Goal: Task Accomplishment & Management: Complete application form

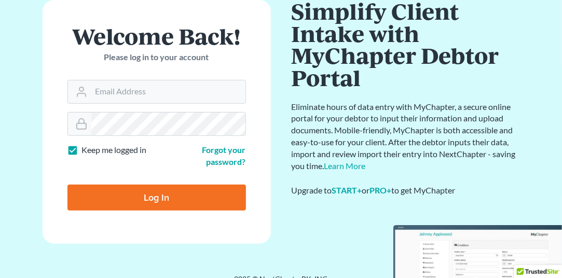
scroll to position [82, 0]
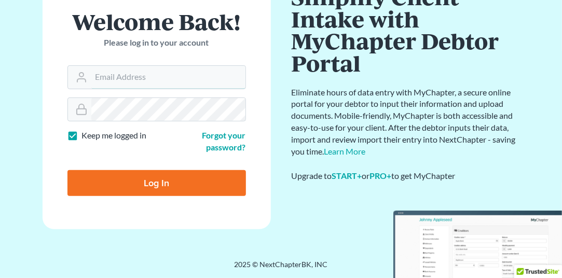
type input "[EMAIL_ADDRESS][DOMAIN_NAME]"
click at [147, 184] on input "Log In" at bounding box center [156, 183] width 179 height 26
type input "Thinking..."
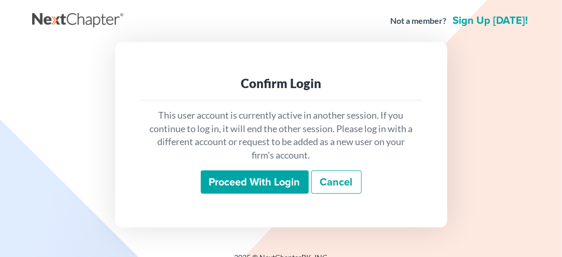
click at [253, 193] on input "Proceed with login" at bounding box center [255, 183] width 108 height 24
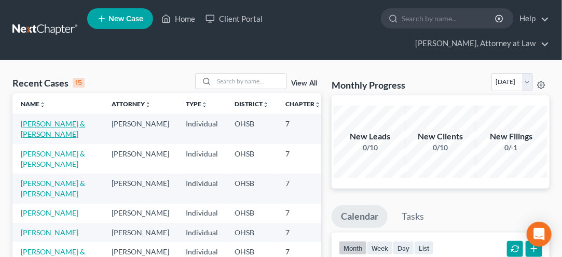
click at [42, 133] on link "Adams, John & Tori" at bounding box center [53, 128] width 64 height 19
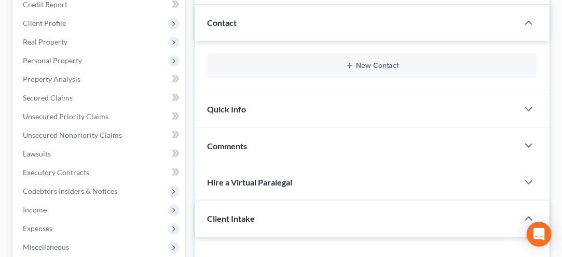
scroll to position [153, 0]
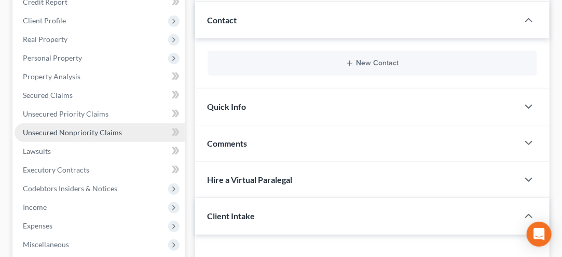
click at [57, 135] on span "Unsecured Nonpriority Claims" at bounding box center [72, 132] width 99 height 9
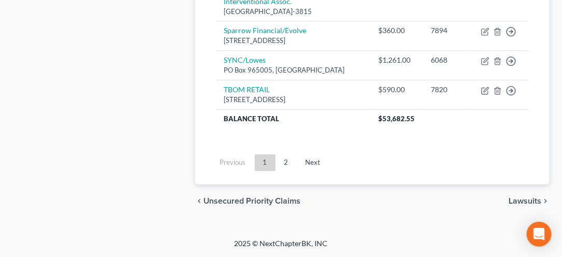
scroll to position [1150, 0]
click at [310, 167] on link "Next" at bounding box center [313, 163] width 32 height 17
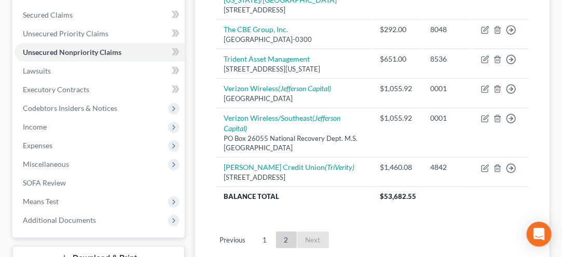
scroll to position [231, 0]
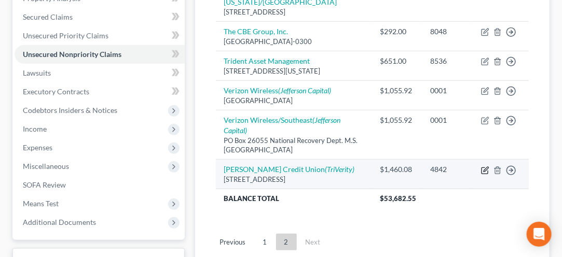
click at [487, 167] on icon "button" at bounding box center [485, 171] width 8 height 8
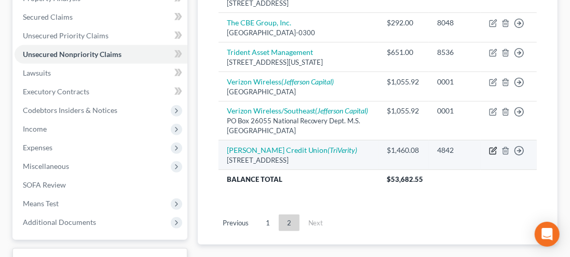
select select "36"
select select "2"
select select "1"
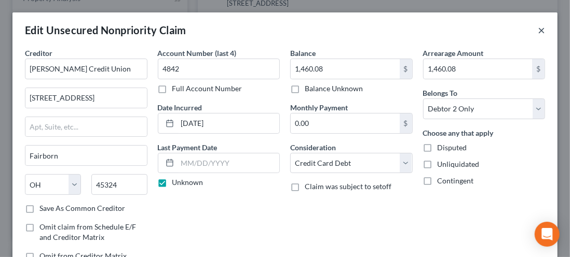
click at [538, 27] on button "×" at bounding box center [541, 30] width 7 height 12
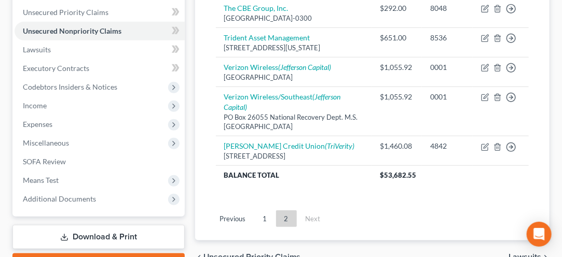
scroll to position [256, 0]
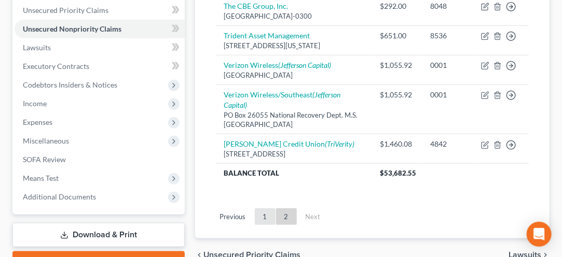
click at [266, 216] on link "1" at bounding box center [265, 217] width 21 height 17
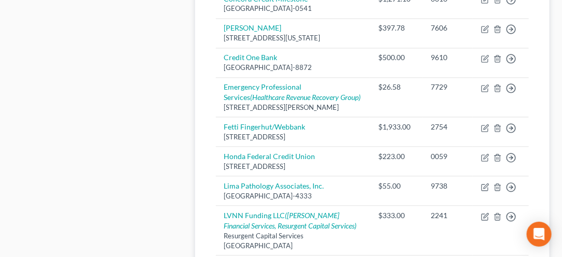
scroll to position [654, 0]
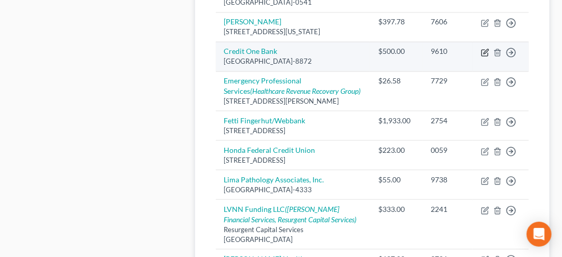
click at [488, 57] on icon "button" at bounding box center [485, 53] width 8 height 8
select select "31"
select select "2"
select select "0"
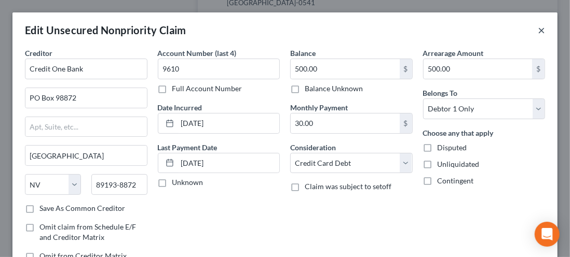
click at [538, 27] on button "×" at bounding box center [541, 30] width 7 height 12
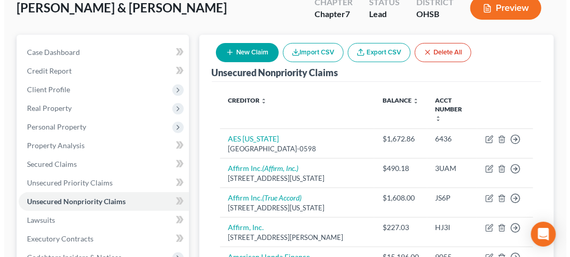
scroll to position [83, 0]
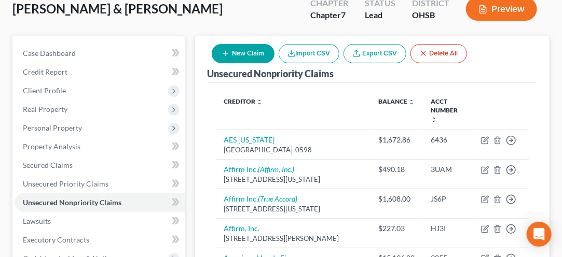
click at [243, 54] on button "New Claim" at bounding box center [243, 53] width 63 height 19
select select "2"
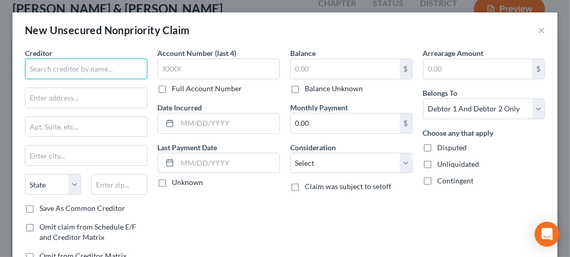
click at [39, 74] on input "text" at bounding box center [86, 69] width 123 height 21
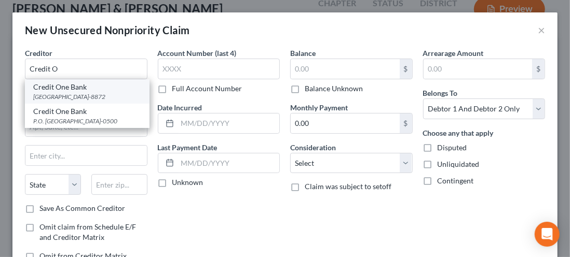
click at [57, 95] on div "PO Box 98872, Las Vegas, NV 89193-8872" at bounding box center [87, 96] width 108 height 9
type input "Credit One Bank"
type input "PO Box 98872"
type input "Las Vegas"
select select "31"
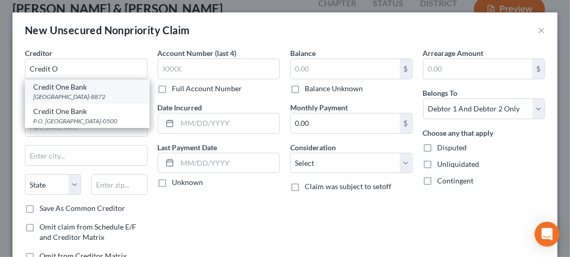
type input "89193-8872"
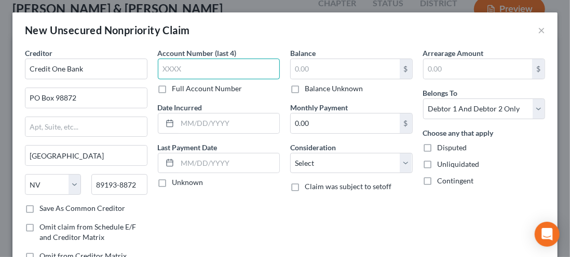
click at [187, 68] on input "text" at bounding box center [219, 69] width 123 height 21
type input "5264"
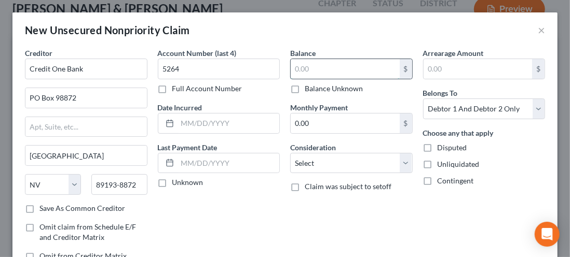
click at [313, 65] on input "text" at bounding box center [345, 69] width 109 height 20
type input "500.00"
click at [186, 123] on input "text" at bounding box center [229, 124] width 102 height 20
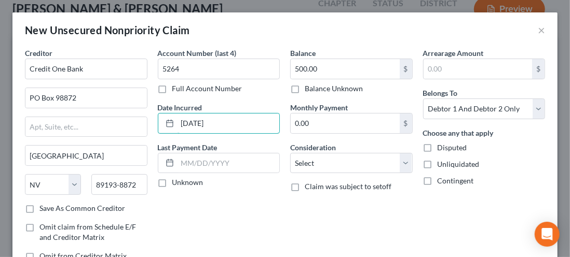
type input "07/01/2024"
click at [172, 185] on label "Unknown" at bounding box center [187, 183] width 31 height 10
click at [177, 184] on input "Unknown" at bounding box center [180, 181] width 7 height 7
checkbox input "true"
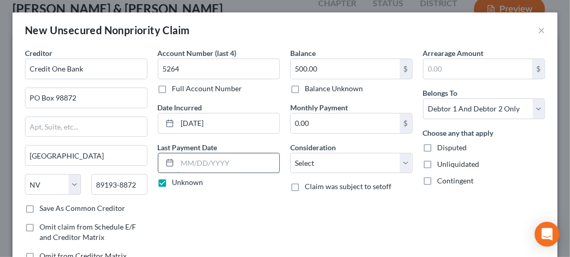
click at [195, 161] on input "text" at bounding box center [229, 164] width 102 height 20
type input "04/01/2024"
click at [172, 183] on label "Unknown" at bounding box center [187, 183] width 31 height 10
click at [177, 183] on input "Unknown" at bounding box center [180, 181] width 7 height 7
checkbox input "false"
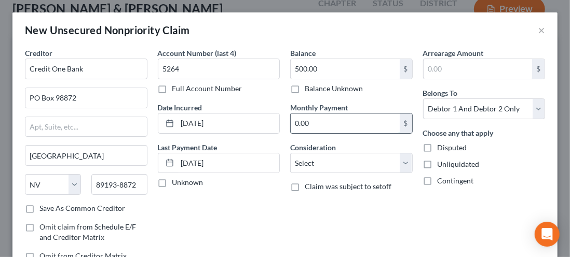
click at [300, 126] on input "0.00" at bounding box center [345, 124] width 109 height 20
type input "30.00"
click at [398, 168] on select "Select Cable / Satellite Services Collection Agency Credit Card Debt Debt Couns…" at bounding box center [351, 163] width 123 height 21
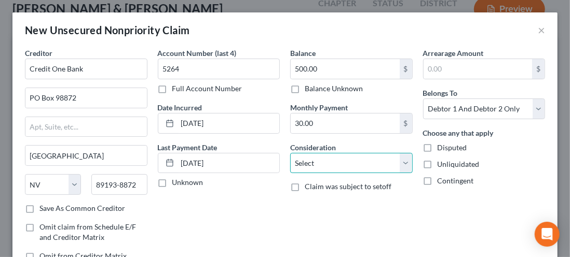
select select "2"
click at [290, 153] on select "Select Cable / Satellite Services Collection Agency Credit Card Debt Debt Couns…" at bounding box center [351, 163] width 123 height 21
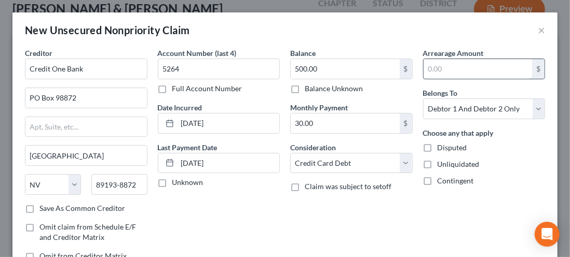
click at [450, 74] on input "text" at bounding box center [478, 69] width 109 height 20
type input "500.00"
click at [525, 112] on select "Select Debtor 1 Only Debtor 2 Only Debtor 1 And Debtor 2 Only At Least One Of T…" at bounding box center [484, 109] width 123 height 21
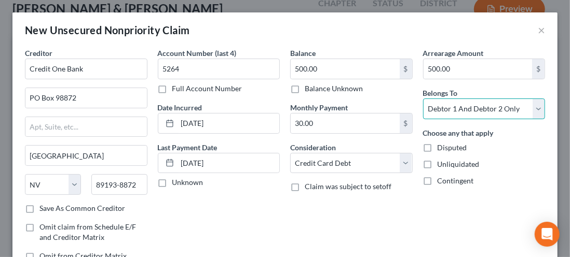
select select "1"
click at [423, 99] on select "Select Debtor 1 Only Debtor 2 Only Debtor 1 And Debtor 2 Only At Least One Of T…" at bounding box center [484, 109] width 123 height 21
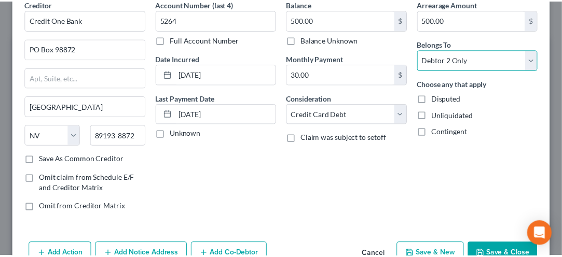
scroll to position [75, 0]
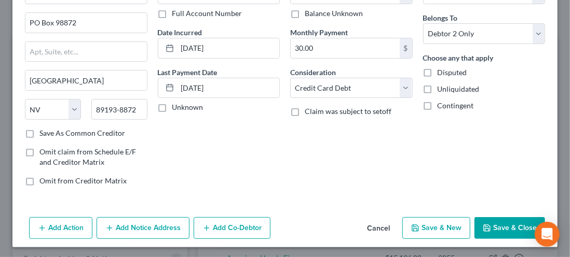
click at [430, 227] on button "Save & New" at bounding box center [436, 229] width 68 height 22
select select "2"
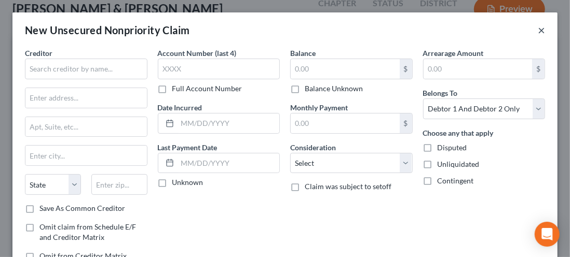
click at [538, 35] on button "×" at bounding box center [541, 30] width 7 height 12
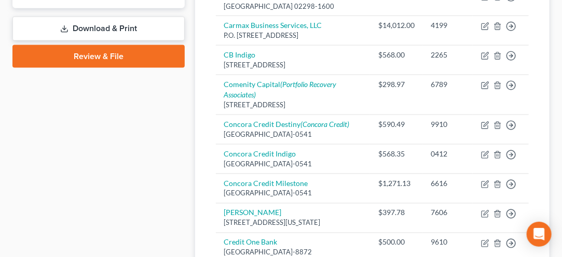
scroll to position [461, 0]
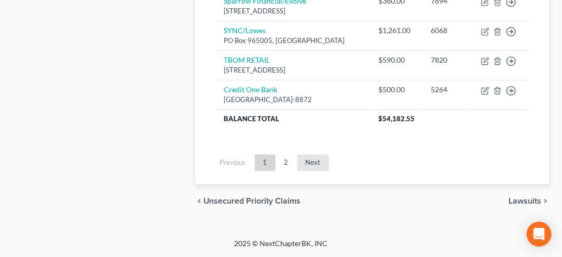
click at [313, 165] on link "Next" at bounding box center [313, 163] width 32 height 17
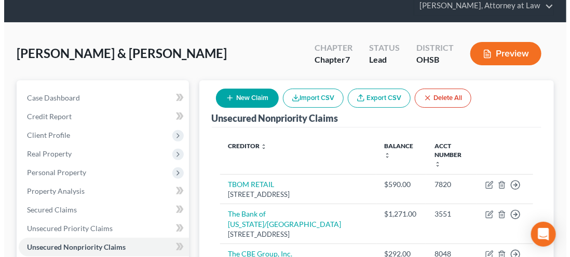
scroll to position [38, 0]
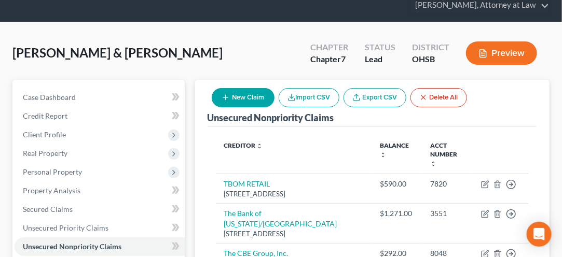
click at [243, 101] on button "New Claim" at bounding box center [243, 97] width 63 height 19
select select "2"
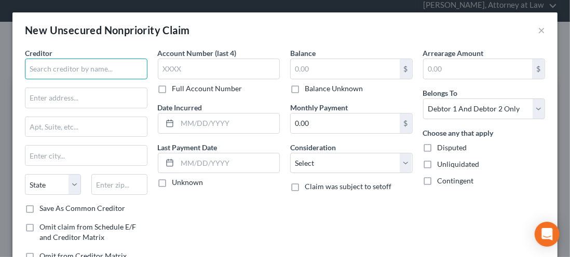
click at [46, 71] on input "text" at bounding box center [86, 69] width 123 height 21
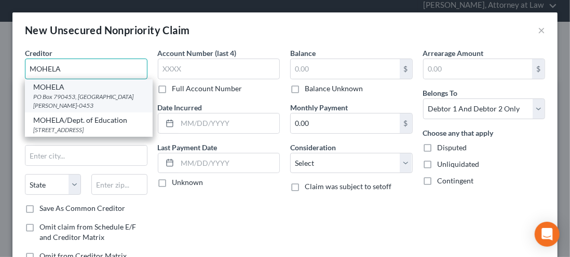
type input "MOHELA"
click at [51, 106] on div "PO Box 790453, St. Louis, MO 63179-0453" at bounding box center [88, 101] width 111 height 18
type input "PO Box 790453"
type input "St. Louis"
select select "26"
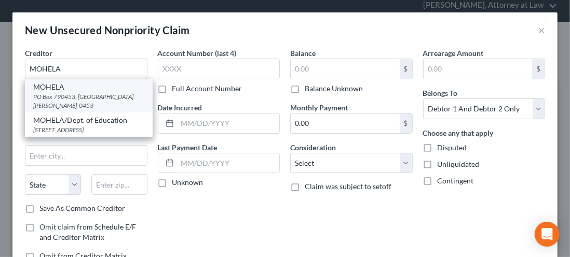
type input "63179-0453"
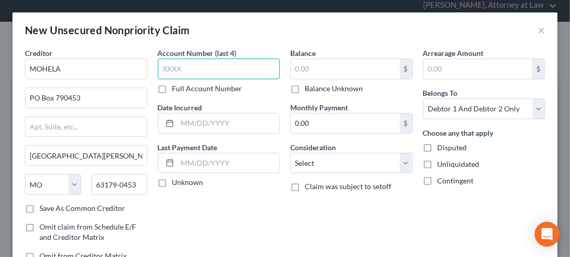
click at [172, 70] on input "text" at bounding box center [219, 69] width 123 height 21
type input "7365"
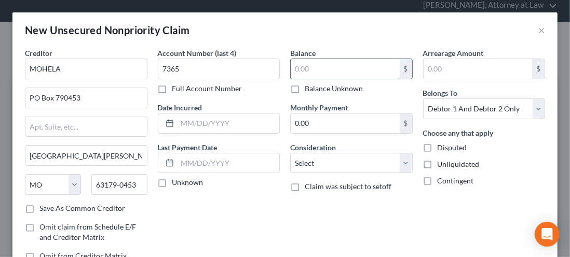
click at [311, 73] on input "text" at bounding box center [345, 69] width 109 height 20
type input "25,649.71"
click at [183, 127] on input "text" at bounding box center [229, 124] width 102 height 20
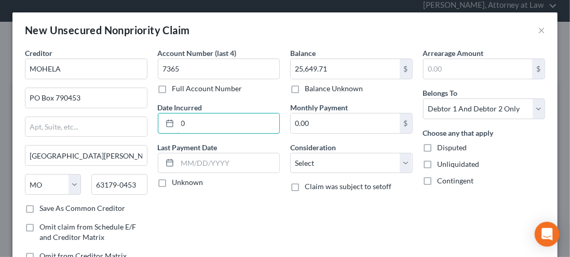
type input "0"
click at [170, 129] on div at bounding box center [167, 124] width 19 height 20
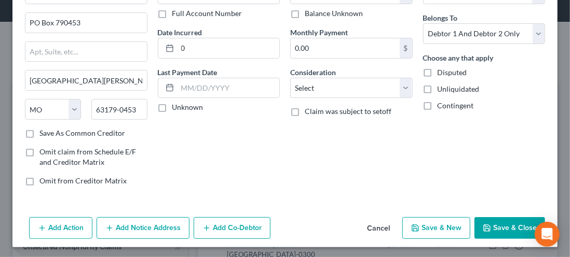
scroll to position [0, 0]
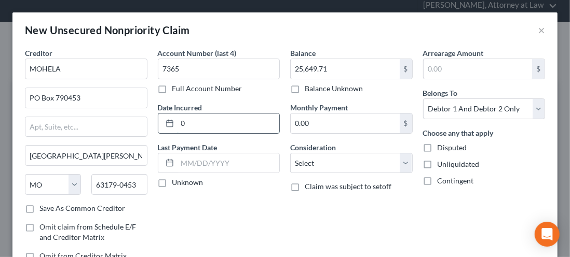
click at [180, 126] on input "0" at bounding box center [229, 124] width 102 height 20
type input "06/27/2016"
click at [172, 186] on label "Unknown" at bounding box center [187, 183] width 31 height 10
click at [177, 184] on input "Unknown" at bounding box center [180, 181] width 7 height 7
checkbox input "true"
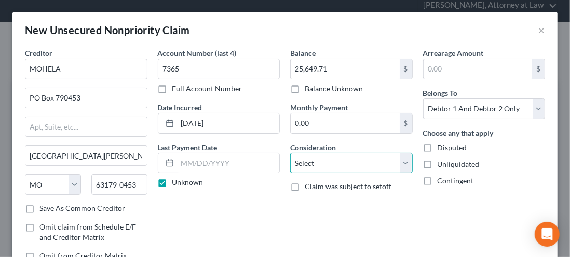
click at [398, 168] on select "Select Cable / Satellite Services Collection Agency Credit Card Debt Debt Couns…" at bounding box center [351, 163] width 123 height 21
click at [290, 153] on select "Select Cable / Satellite Services Collection Agency Credit Card Debt Debt Couns…" at bounding box center [351, 163] width 123 height 21
click at [400, 171] on select "Select Cable / Satellite Services Collection Agency Credit Card Debt Debt Couns…" at bounding box center [351, 163] width 123 height 21
select select "17"
click at [290, 153] on select "Select Cable / Satellite Services Collection Agency Credit Card Debt Debt Couns…" at bounding box center [351, 163] width 123 height 21
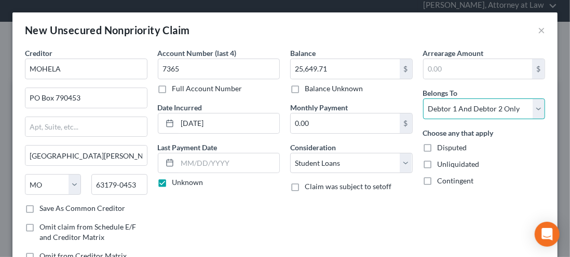
click at [528, 114] on select "Select Debtor 1 Only Debtor 2 Only Debtor 1 And Debtor 2 Only At Least One Of T…" at bounding box center [484, 109] width 123 height 21
select select "1"
click at [423, 99] on select "Select Debtor 1 Only Debtor 2 Only Debtor 1 And Debtor 2 Only At Least One Of T…" at bounding box center [484, 109] width 123 height 21
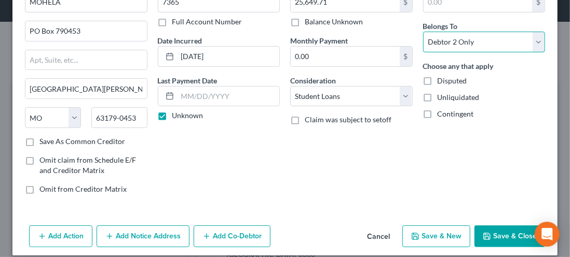
scroll to position [75, 0]
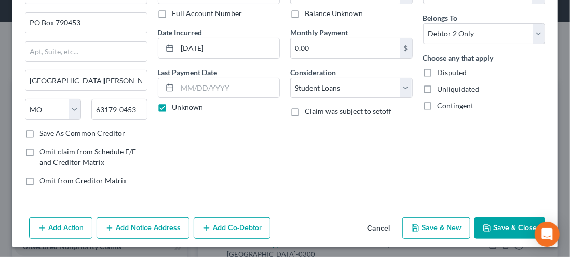
click at [435, 229] on button "Save & New" at bounding box center [436, 229] width 68 height 22
select select "2"
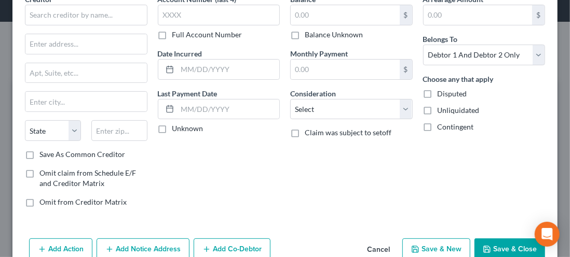
scroll to position [59, 0]
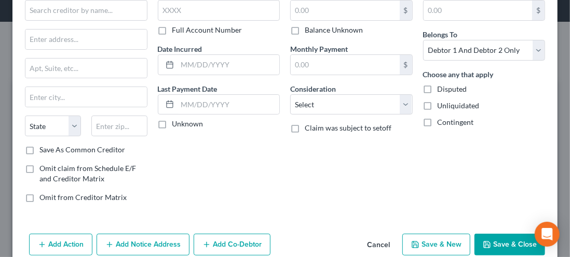
click at [191, 171] on div "Account Number (last 4) Full Account Number Date Incurred Last Payment Date Unk…" at bounding box center [219, 100] width 133 height 222
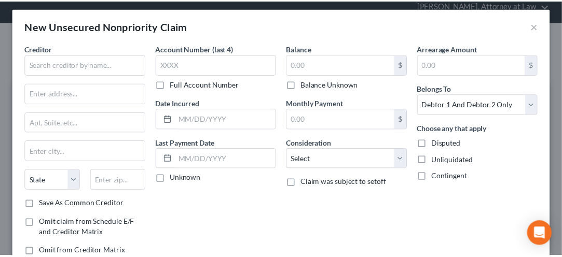
scroll to position [0, 0]
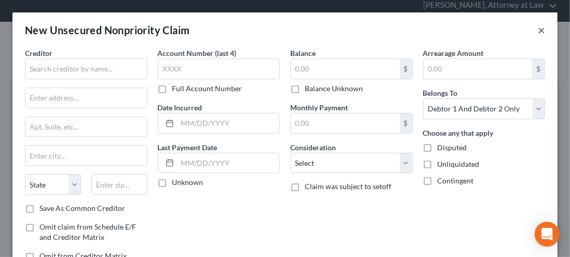
click at [538, 32] on button "×" at bounding box center [541, 30] width 7 height 12
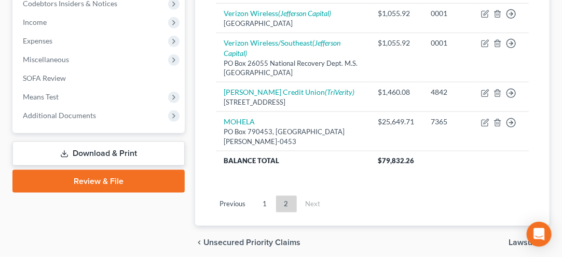
click at [241, 239] on span "Unsecured Priority Claims" at bounding box center [252, 243] width 98 height 8
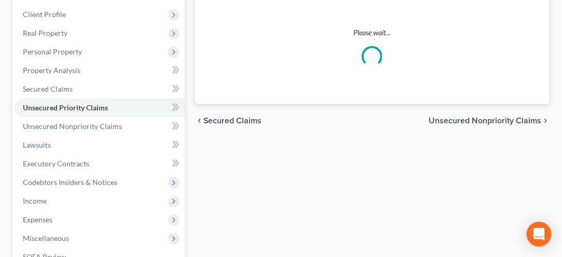
click at [260, 194] on div "Unsecured Priority Claims New Claim Import CSV Export CSV Please wait... Previo…" at bounding box center [372, 166] width 365 height 413
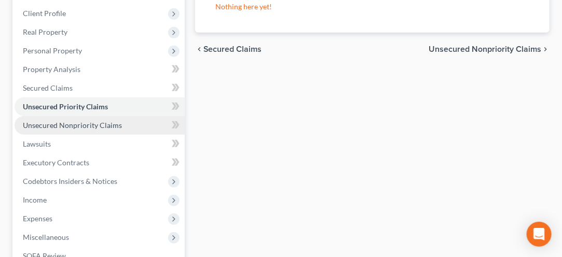
click at [52, 126] on span "Unsecured Nonpriority Claims" at bounding box center [72, 125] width 99 height 9
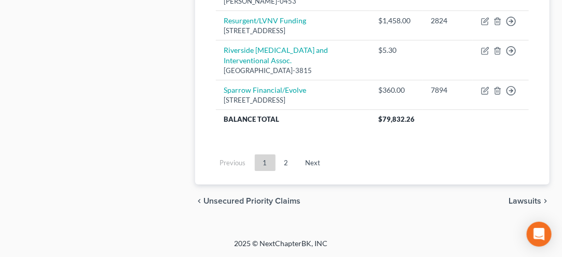
scroll to position [1150, 0]
click at [290, 168] on link "2" at bounding box center [286, 163] width 21 height 17
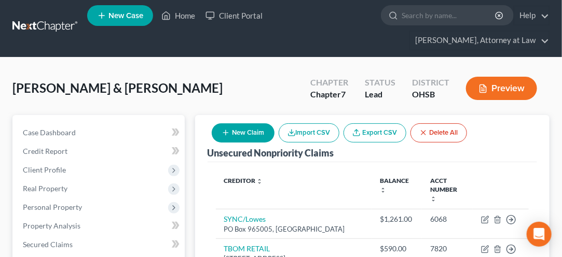
scroll to position [0, 0]
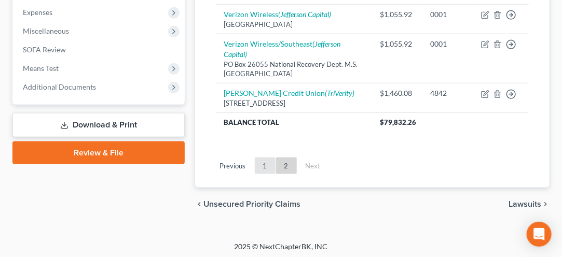
click at [262, 163] on link "1" at bounding box center [265, 166] width 21 height 17
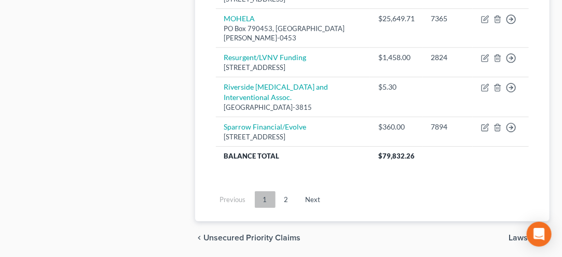
scroll to position [1034, 0]
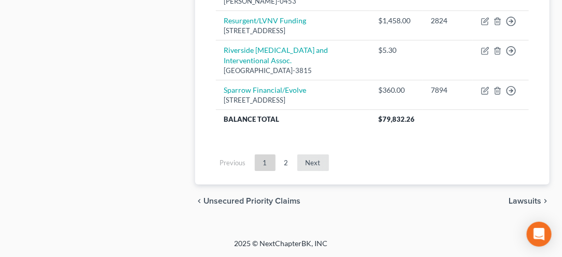
click at [314, 168] on link "Next" at bounding box center [313, 163] width 32 height 17
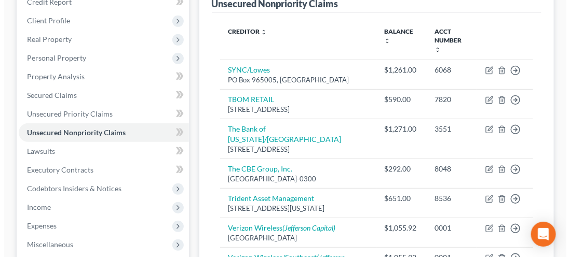
scroll to position [152, 0]
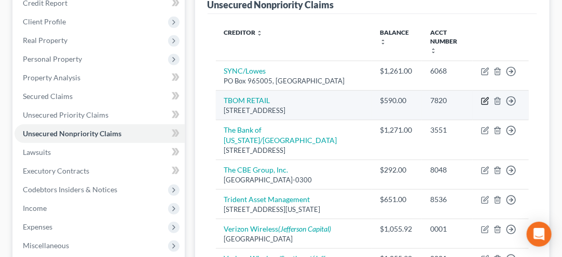
click at [486, 98] on icon "button" at bounding box center [486, 100] width 5 height 5
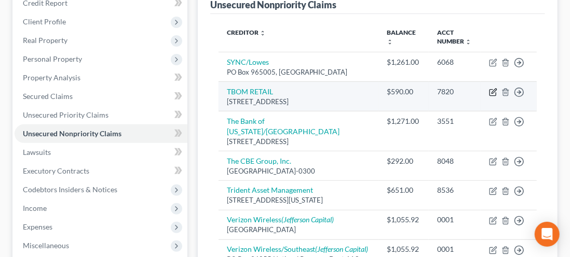
select select "38"
select select "2"
select select "0"
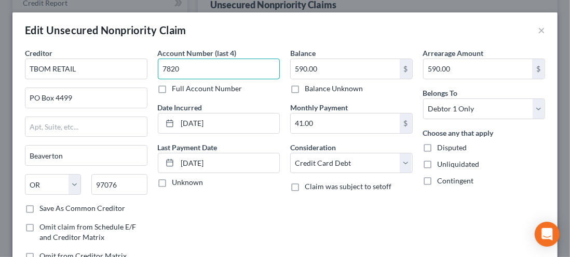
click at [192, 71] on input "7820" at bounding box center [219, 69] width 123 height 21
type input "7820"
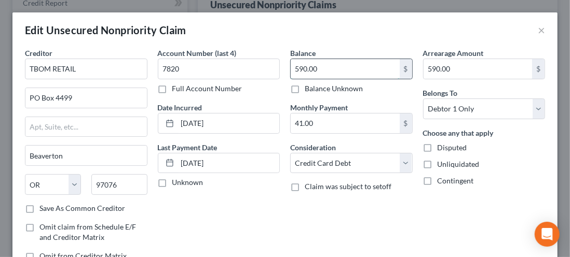
click at [324, 69] on input "590.00" at bounding box center [345, 69] width 109 height 20
type input "1,861.00"
click at [452, 63] on input "590.00" at bounding box center [478, 69] width 109 height 20
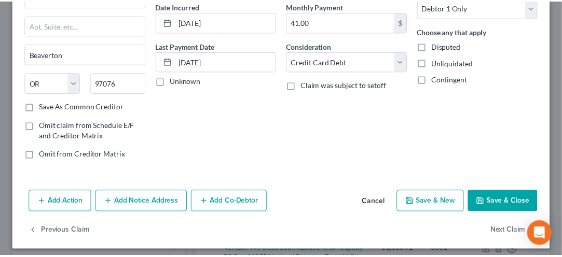
scroll to position [104, 0]
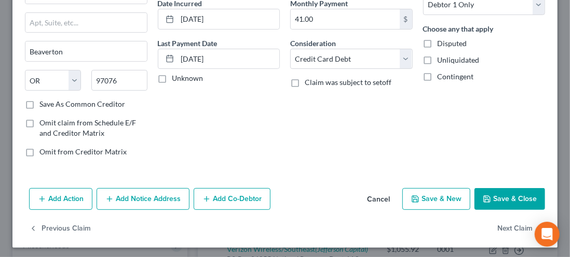
type input "1,861.00"
click at [438, 202] on button "Save & New" at bounding box center [436, 199] width 68 height 22
select select "2"
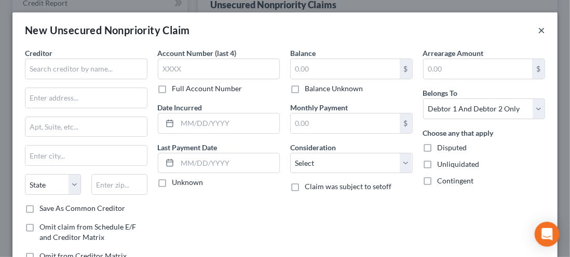
click at [538, 35] on button "×" at bounding box center [541, 30] width 7 height 12
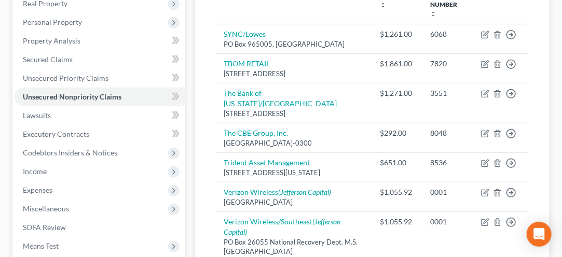
scroll to position [189, 0]
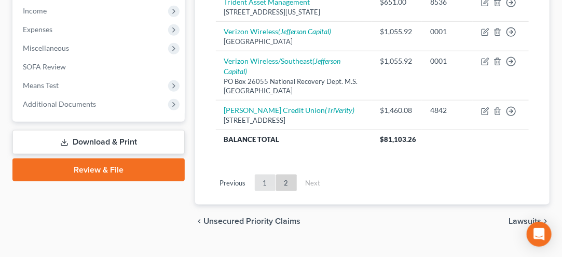
click at [268, 179] on link "1" at bounding box center [265, 183] width 21 height 17
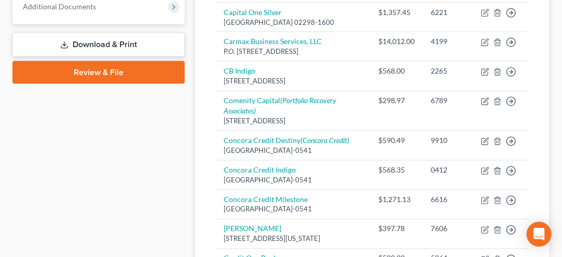
scroll to position [446, 0]
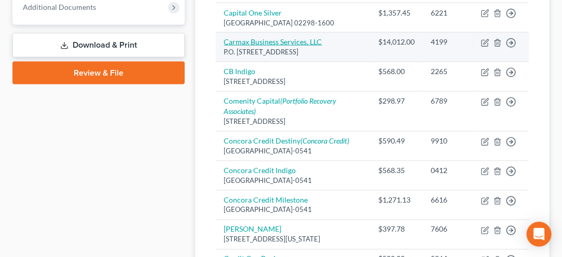
click at [265, 46] on link "Carmax Business Services, LLC" at bounding box center [273, 41] width 98 height 9
select select "10"
select select "4"
select select "2"
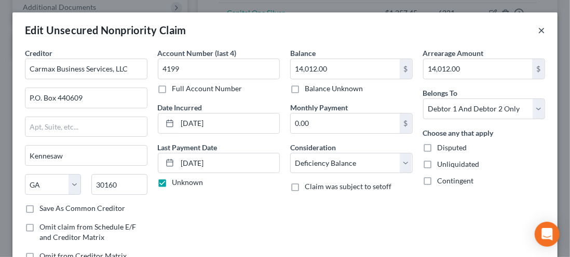
click at [538, 32] on button "×" at bounding box center [541, 30] width 7 height 12
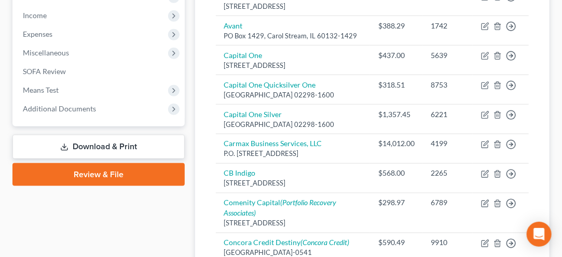
scroll to position [333, 0]
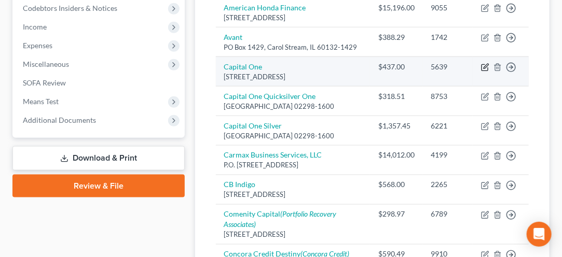
click at [488, 71] on icon "button" at bounding box center [485, 68] width 6 height 6
select select "46"
select select "2"
select select "0"
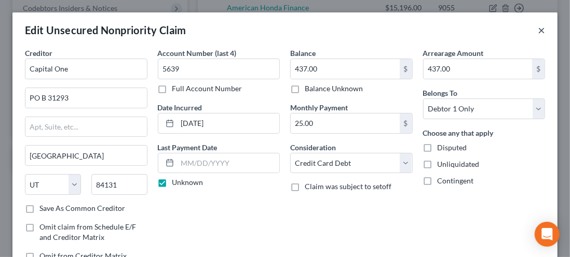
click at [538, 33] on button "×" at bounding box center [541, 30] width 7 height 12
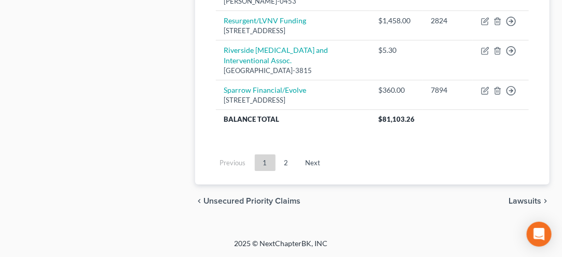
scroll to position [1105, 0]
click at [309, 171] on link "Next" at bounding box center [313, 163] width 32 height 17
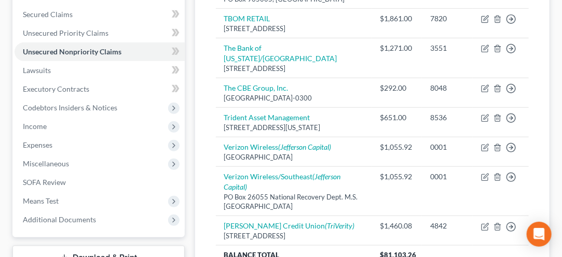
scroll to position [235, 0]
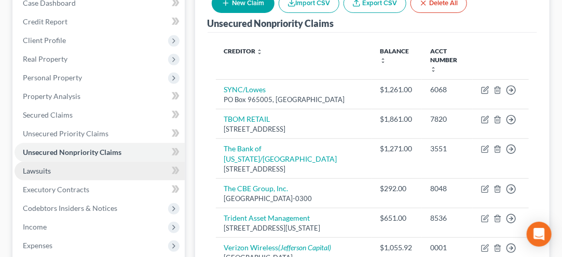
click at [37, 171] on span "Lawsuits" at bounding box center [37, 171] width 28 height 9
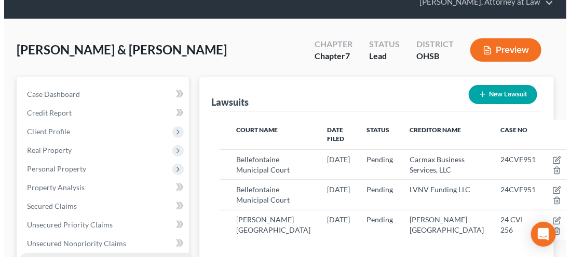
scroll to position [45, 0]
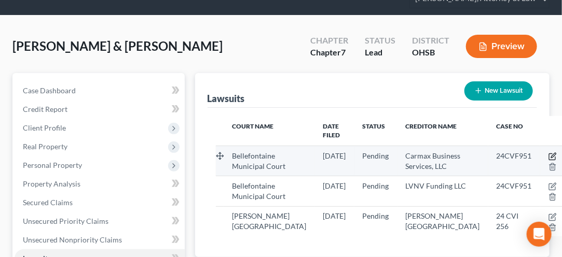
click at [549, 156] on icon "button" at bounding box center [553, 157] width 8 height 8
select select "36"
select select "0"
select select "4"
select select "48"
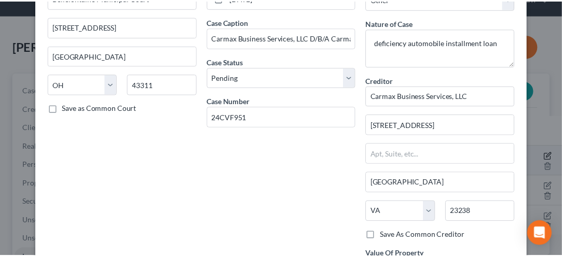
scroll to position [0, 0]
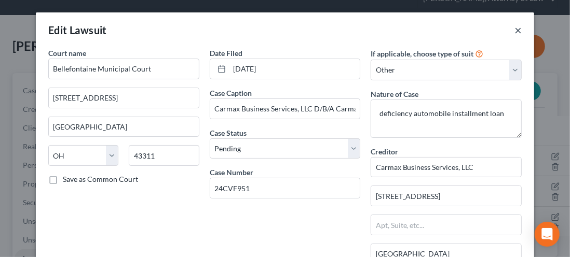
click at [514, 31] on button "×" at bounding box center [517, 30] width 7 height 12
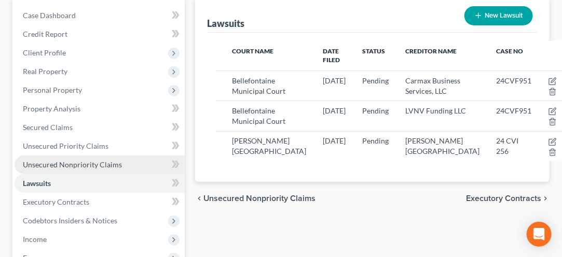
click at [55, 162] on span "Unsecured Nonpriority Claims" at bounding box center [72, 164] width 99 height 9
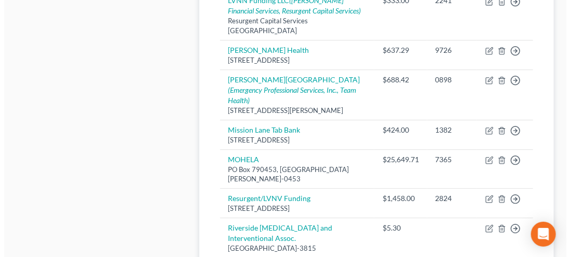
scroll to position [894, 0]
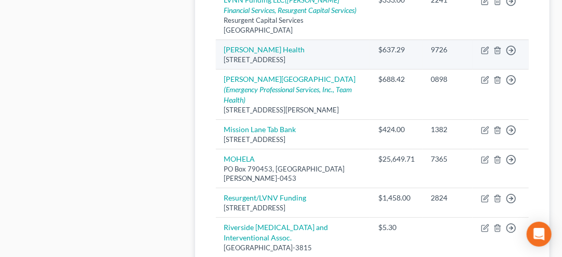
click at [249, 65] on div "21 Hunter Place Suite 1, Bellefontaine, OH 43311" at bounding box center [293, 60] width 138 height 10
click at [486, 54] on icon "button" at bounding box center [485, 51] width 6 height 6
select select "36"
select select "9"
select select "2"
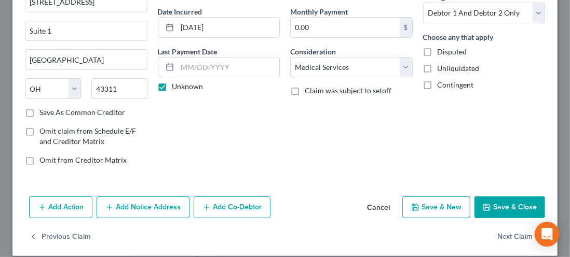
scroll to position [105, 0]
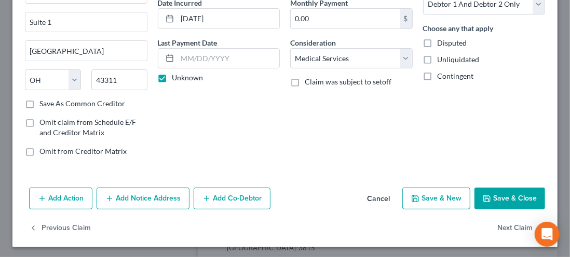
click at [144, 198] on button "Add Notice Address" at bounding box center [143, 199] width 93 height 22
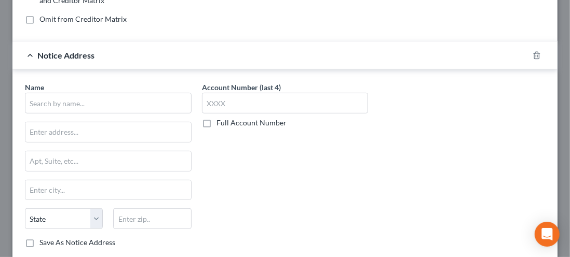
scroll to position [249, 0]
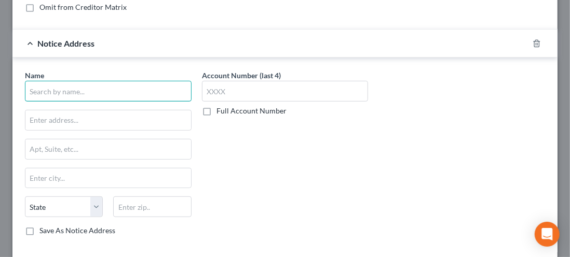
click at [43, 89] on input "text" at bounding box center [108, 91] width 167 height 21
type input "m"
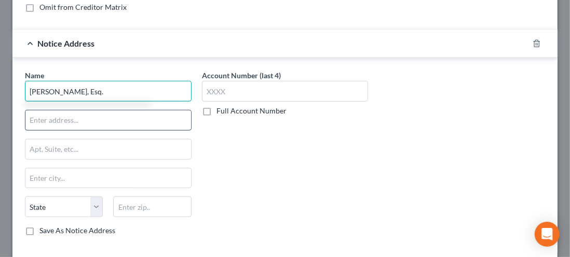
type input "Matthew R. Chamberlain, Esq."
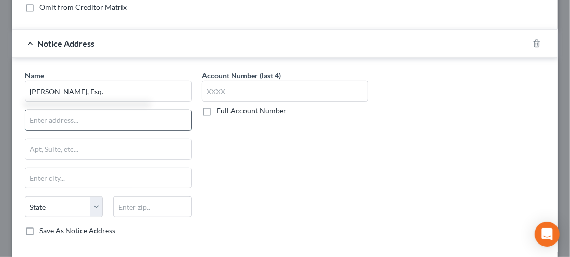
click at [62, 119] on input "text" at bounding box center [108, 121] width 166 height 20
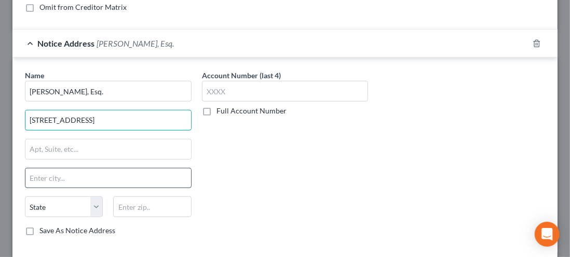
type input "112 N. Main Street"
click at [39, 173] on input "text" at bounding box center [108, 179] width 166 height 20
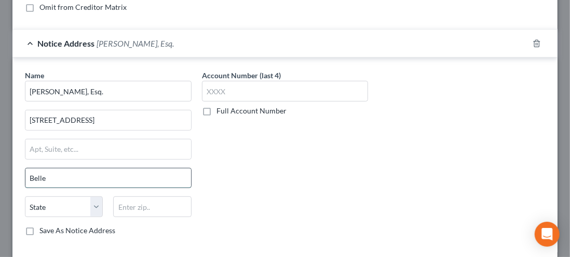
type input "Bellefontaine"
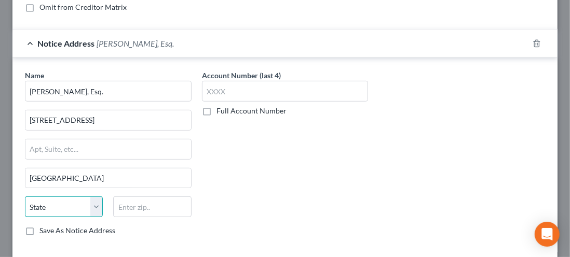
click at [94, 209] on select "State AL AK AR AZ CA CO CT DE DC FL GA GU HI ID IL IN IA KS KY LA ME MD MA MI M…" at bounding box center [64, 207] width 78 height 21
select select "36"
click at [25, 197] on select "State AL AK AR AZ CA CO CT DE DC FL GA GU HI ID IL IN IA KS KY LA ME MD MA MI M…" at bounding box center [64, 207] width 78 height 21
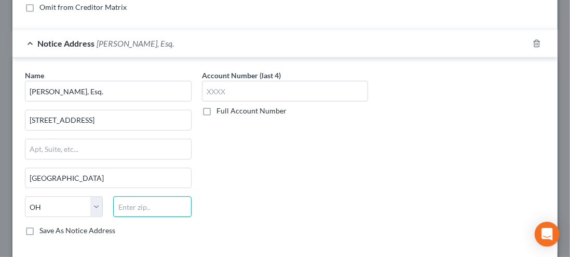
click at [131, 208] on input "text" at bounding box center [152, 207] width 78 height 21
type input "43311"
click at [39, 226] on label "Save As Notice Address" at bounding box center [77, 231] width 76 height 10
click at [44, 226] on input "Save As Notice Address" at bounding box center [47, 229] width 7 height 7
checkbox input "true"
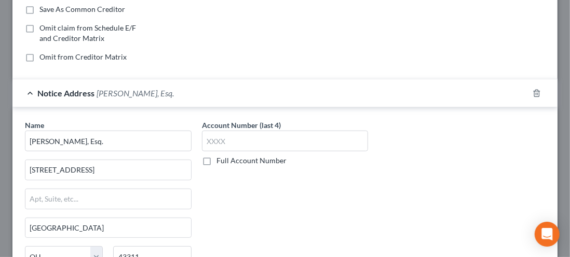
scroll to position [192, 0]
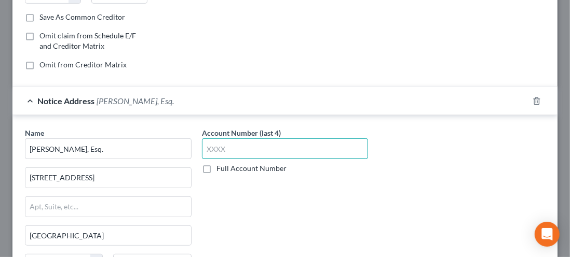
click at [226, 148] on input "text" at bounding box center [285, 149] width 167 height 21
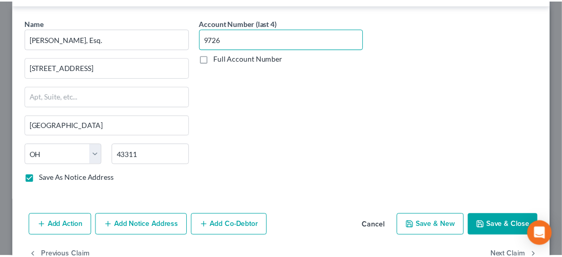
scroll to position [327, 0]
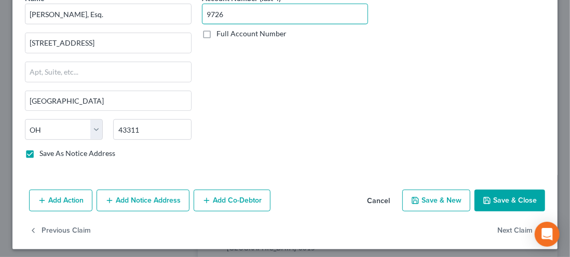
type input "9726"
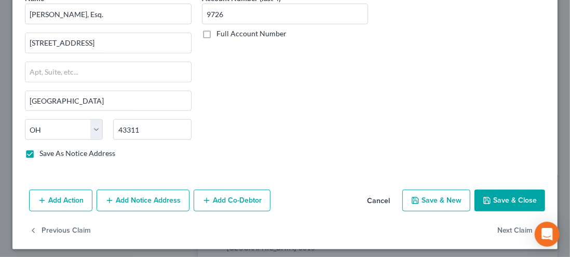
click at [499, 198] on button "Save & Close" at bounding box center [509, 201] width 71 height 22
checkbox input "false"
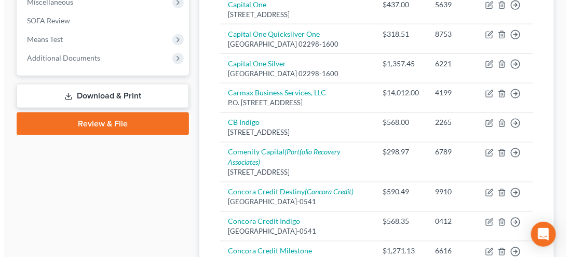
scroll to position [394, 0]
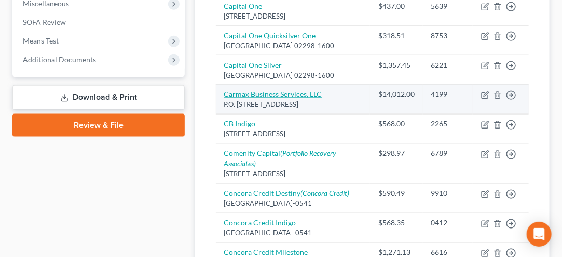
click at [252, 99] on link "Carmax Business Services, LLC" at bounding box center [273, 94] width 98 height 9
select select "10"
select select "4"
select select "2"
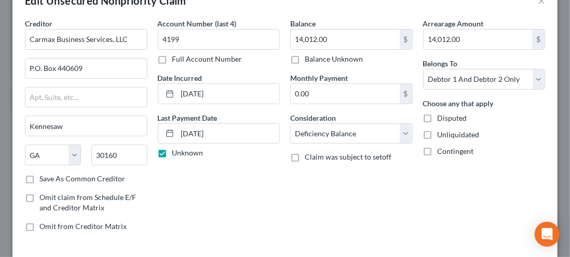
scroll to position [105, 0]
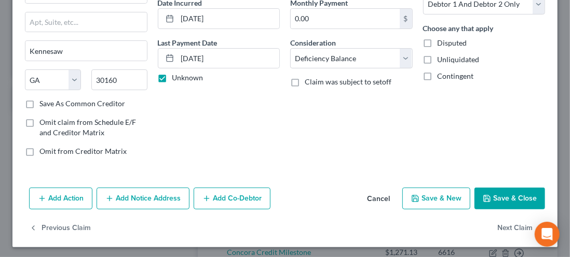
click at [150, 196] on button "Add Notice Address" at bounding box center [143, 199] width 93 height 22
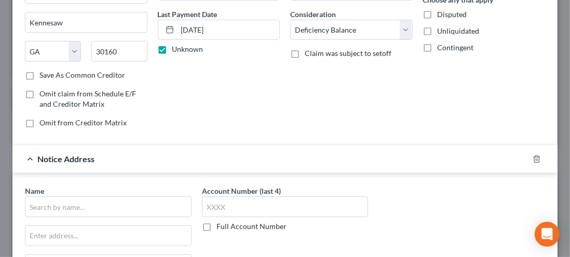
scroll to position [134, 0]
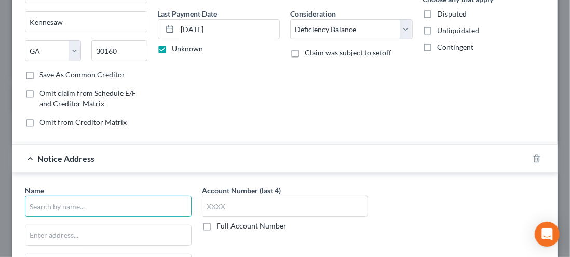
click at [47, 199] on input "text" at bounding box center [108, 206] width 167 height 21
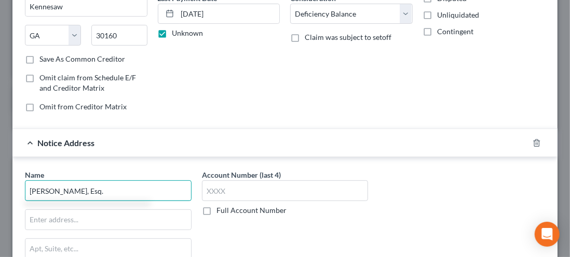
scroll to position [152, 0]
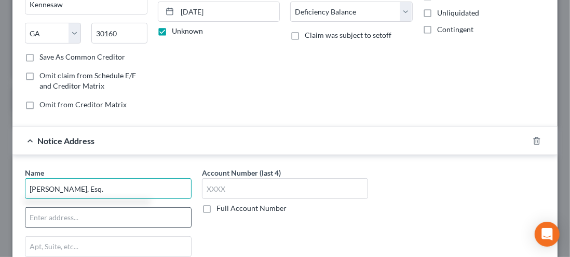
type input "Tricia N. McKinnon, Esq."
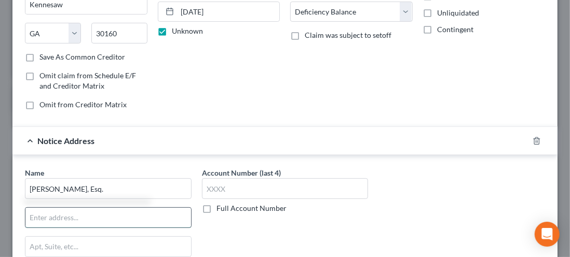
click at [45, 219] on input "text" at bounding box center [108, 218] width 166 height 20
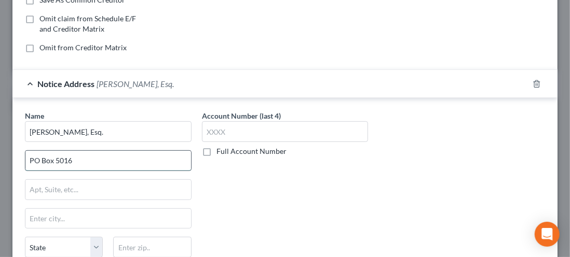
scroll to position [215, 0]
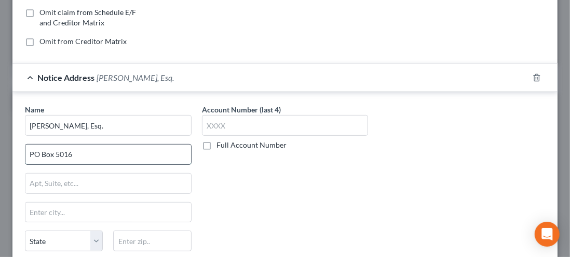
type input "PO Box 5016"
click at [38, 213] on input "text" at bounding box center [108, 213] width 166 height 20
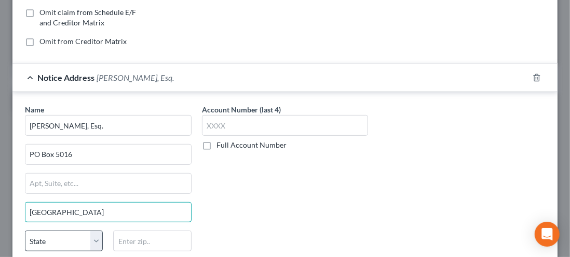
type input "Rochester"
click at [88, 238] on select "State AL AK AR AZ CA CO CT DE DC FL GA GU HI ID IL IN IA KS KY LA ME MD MA MI M…" at bounding box center [64, 241] width 78 height 21
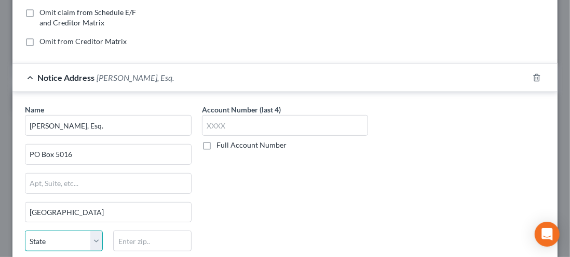
select select "23"
click at [25, 231] on select "State AL AK AR AZ CA CO CT DE DC FL GA GU HI ID IL IN IA KS KY LA ME MD MA MI M…" at bounding box center [64, 241] width 78 height 21
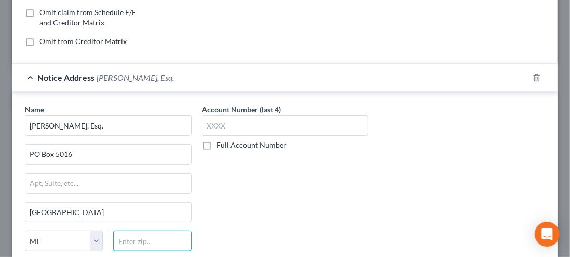
click at [121, 241] on input "text" at bounding box center [152, 241] width 78 height 21
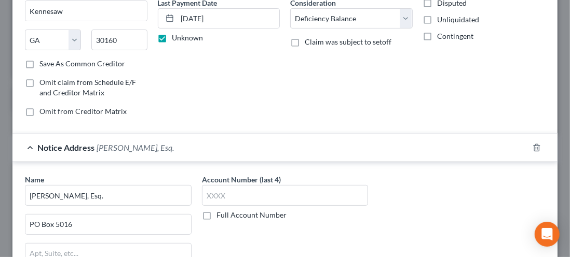
scroll to position [152, 0]
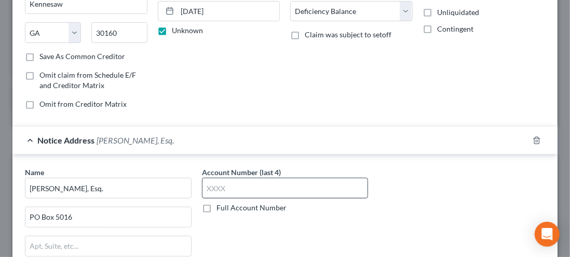
type input "48308-5016"
click at [213, 186] on input "text" at bounding box center [285, 188] width 167 height 21
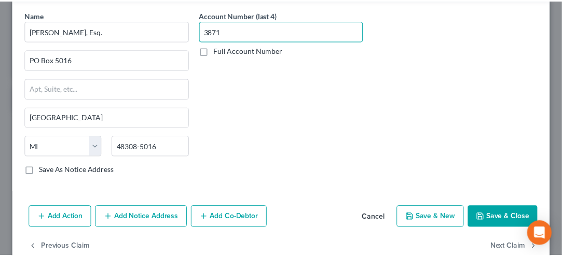
scroll to position [327, 0]
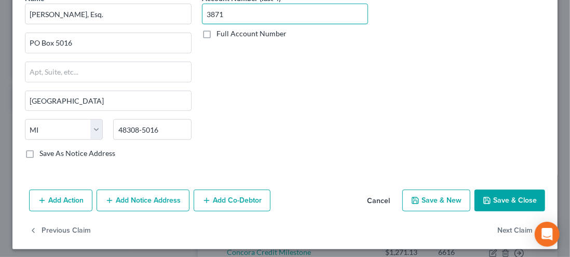
type input "3871"
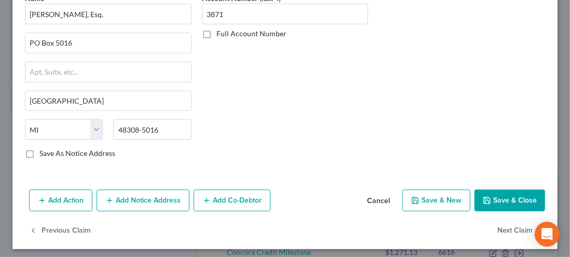
click at [497, 200] on button "Save & Close" at bounding box center [509, 201] width 71 height 22
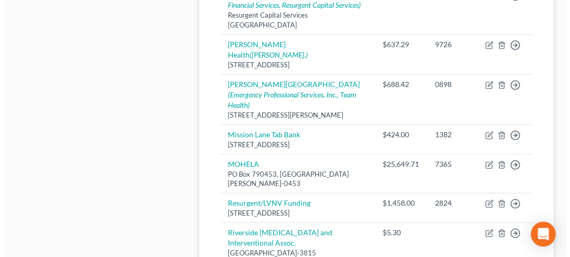
scroll to position [911, 0]
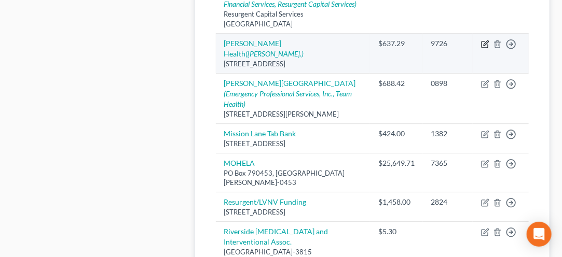
click at [486, 48] on icon "button" at bounding box center [485, 44] width 8 height 8
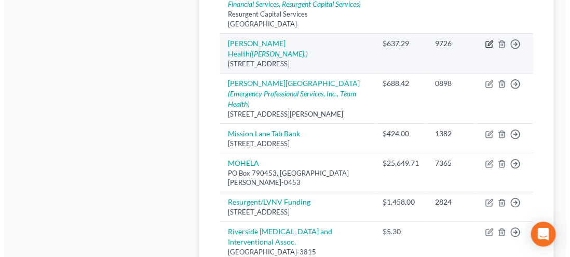
select select "36"
select select "9"
select select "2"
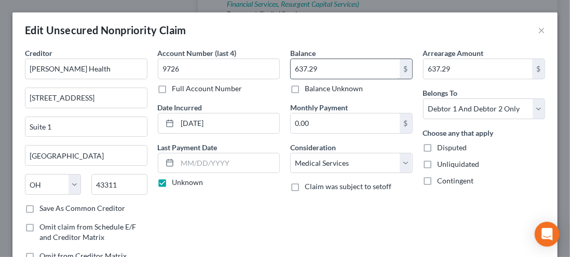
click at [327, 71] on input "637.29" at bounding box center [345, 69] width 109 height 20
type input "3,409.27"
click at [451, 73] on input "637.29" at bounding box center [478, 69] width 109 height 20
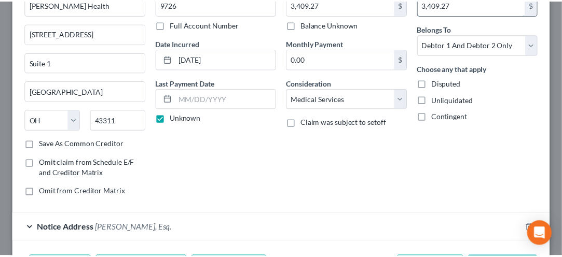
scroll to position [0, 0]
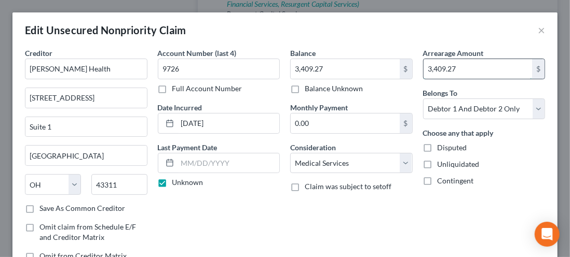
type input "3,409.27"
click at [538, 35] on button "×" at bounding box center [541, 30] width 7 height 12
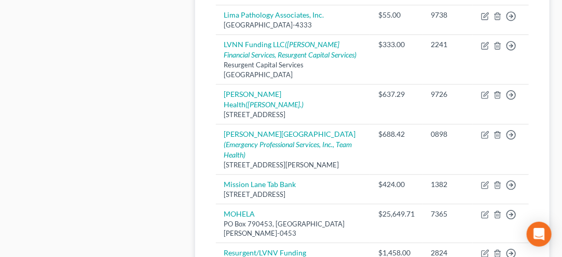
scroll to position [859, 0]
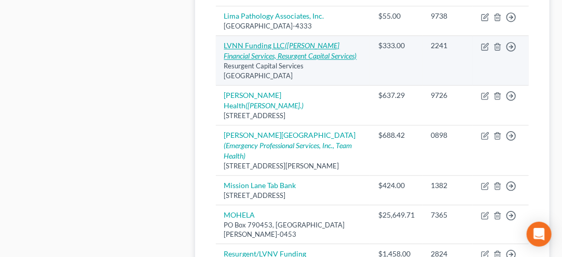
click at [255, 60] on icon "(Halstead Financial Services, Resurgent Capital Services)" at bounding box center [290, 50] width 133 height 19
select select "42"
select select "2"
select select "0"
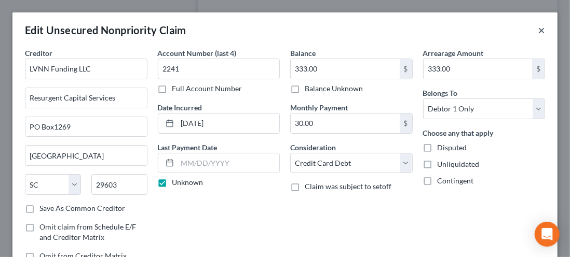
click at [538, 34] on button "×" at bounding box center [541, 30] width 7 height 12
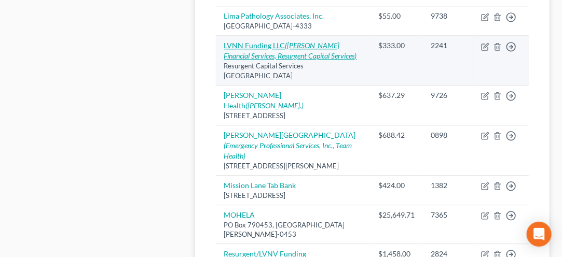
click at [261, 60] on icon "(Halstead Financial Services, Resurgent Capital Services)" at bounding box center [290, 50] width 133 height 19
select select "42"
select select "2"
select select "0"
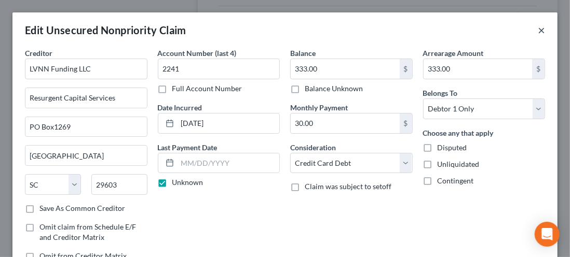
click at [538, 35] on button "×" at bounding box center [541, 30] width 7 height 12
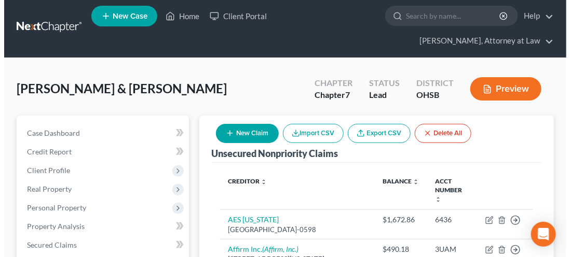
scroll to position [0, 0]
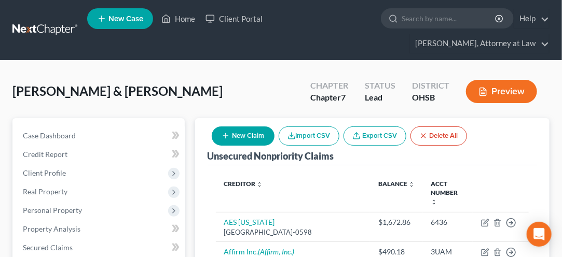
click at [237, 140] on button "New Claim" at bounding box center [243, 136] width 63 height 19
select select "2"
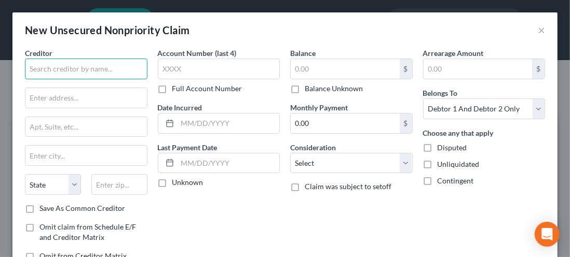
click at [55, 74] on input "text" at bounding box center [86, 69] width 123 height 21
click at [47, 77] on input "text" at bounding box center [86, 69] width 123 height 21
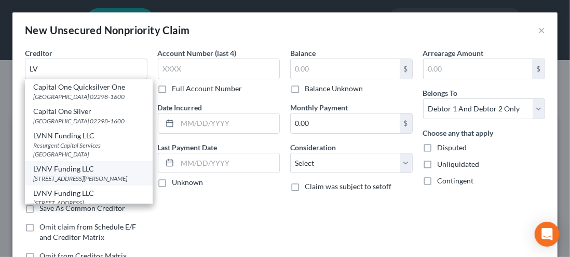
click at [48, 174] on div "LVNV Funding LLC" at bounding box center [88, 169] width 111 height 10
type input "LVNV Funding LLC"
type input "55 Beattie Place"
type input "Suite 101"
type input "Greenville"
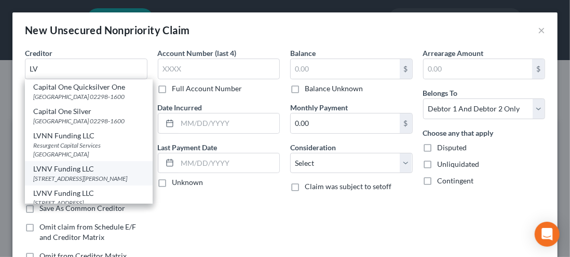
select select "42"
type input "29601"
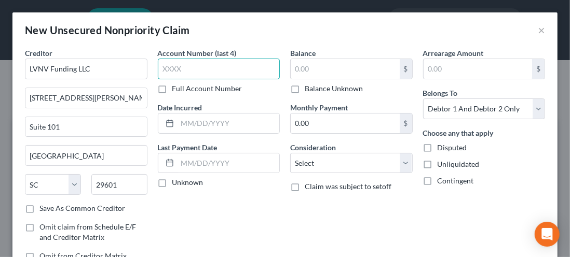
click at [184, 72] on input "text" at bounding box center [219, 69] width 123 height 21
click at [538, 35] on button "×" at bounding box center [541, 30] width 7 height 12
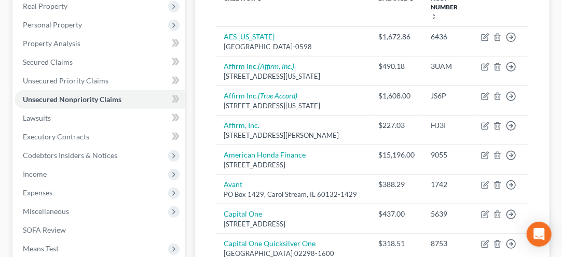
scroll to position [194, 0]
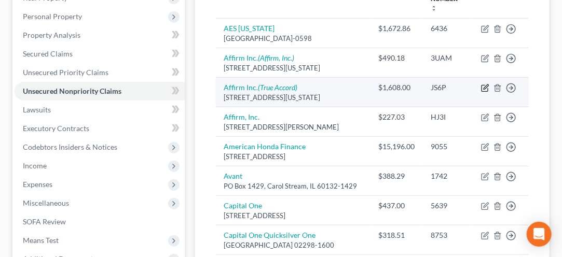
click at [483, 90] on icon "button" at bounding box center [485, 88] width 8 height 8
select select "4"
select select "2"
select select "0"
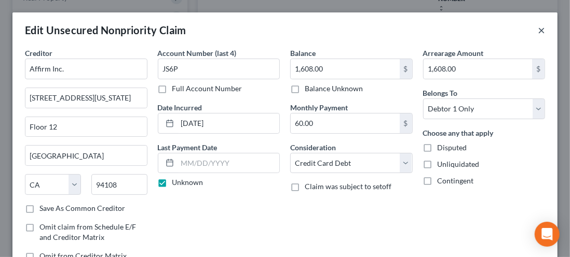
click at [538, 28] on button "×" at bounding box center [541, 30] width 7 height 12
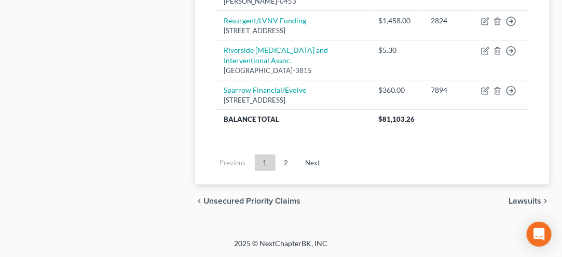
scroll to position [1171, 0]
click at [256, 168] on link "1" at bounding box center [265, 163] width 21 height 17
click at [314, 169] on link "Next" at bounding box center [313, 163] width 32 height 17
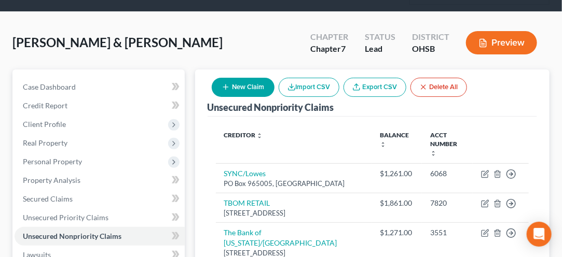
scroll to position [45, 0]
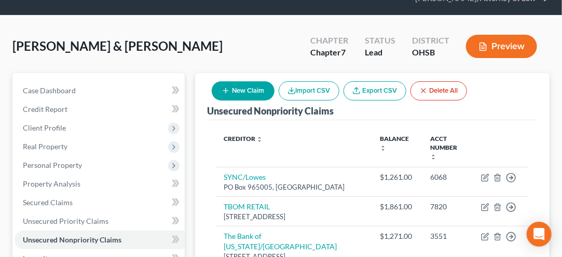
click at [245, 94] on button "New Claim" at bounding box center [243, 91] width 63 height 19
select select "2"
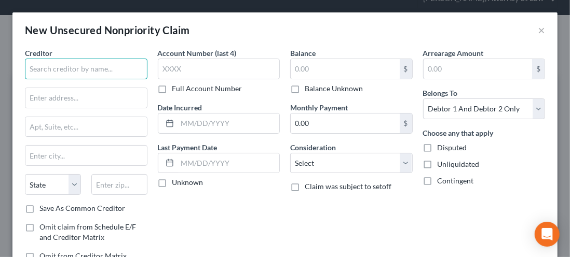
click at [54, 71] on input "text" at bounding box center [86, 69] width 123 height 21
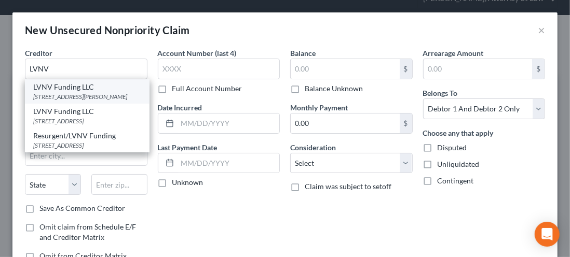
click at [52, 101] on div "55 Beattie Place Suite 101, Greenville, SC 29601" at bounding box center [87, 96] width 108 height 9
type input "LVNV Funding LLC"
type input "55 Beattie Place"
type input "Suite 101"
type input "Greenville"
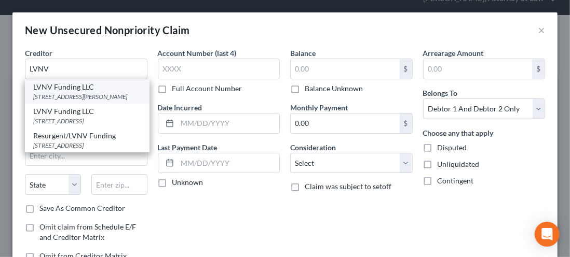
select select "42"
type input "29601"
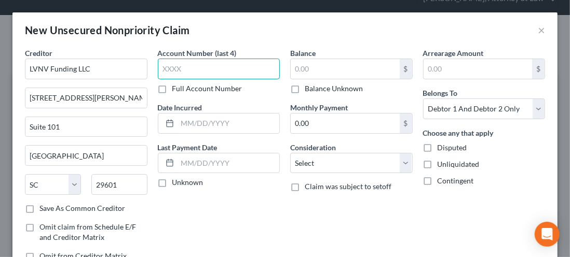
click at [174, 73] on input "text" at bounding box center [219, 69] width 123 height 21
type input "0210"
click at [538, 36] on button "×" at bounding box center [541, 30] width 7 height 12
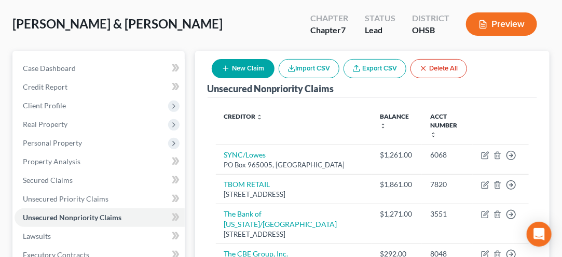
scroll to position [0, 0]
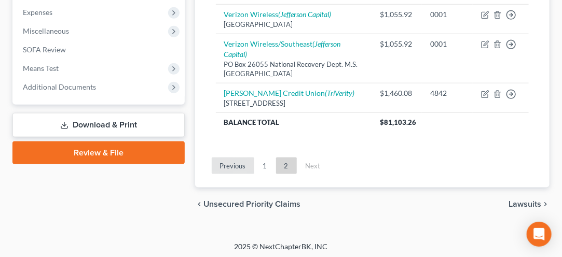
click at [238, 161] on link "Previous" at bounding box center [233, 166] width 43 height 17
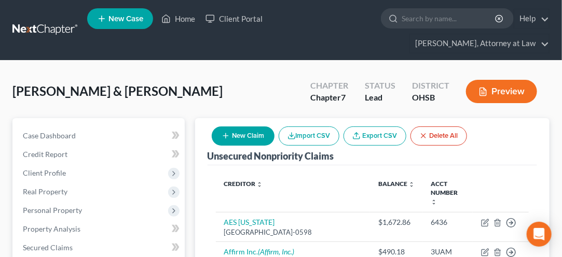
click at [237, 142] on button "New Claim" at bounding box center [243, 136] width 63 height 19
select select "2"
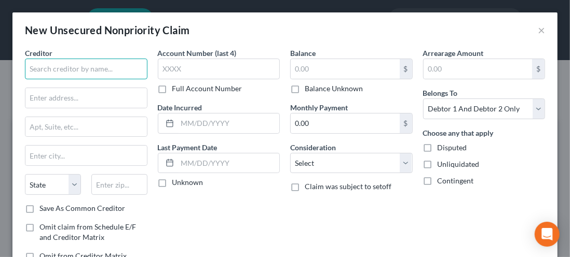
click at [44, 71] on input "text" at bounding box center [86, 69] width 123 height 21
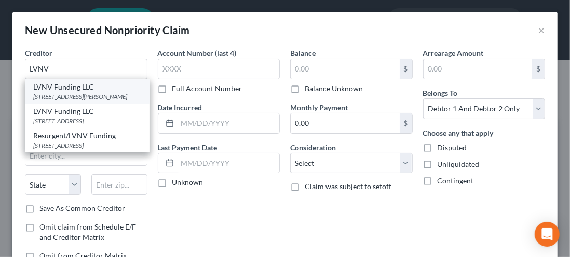
click at [72, 96] on div "55 Beattie Place Suite 101, Greenville, SC 29601" at bounding box center [87, 96] width 108 height 9
type input "LVNV Funding LLC"
type input "55 Beattie Place"
type input "Suite 101"
type input "Greenville"
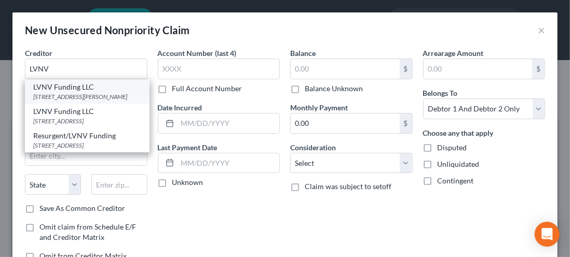
select select "42"
type input "29601"
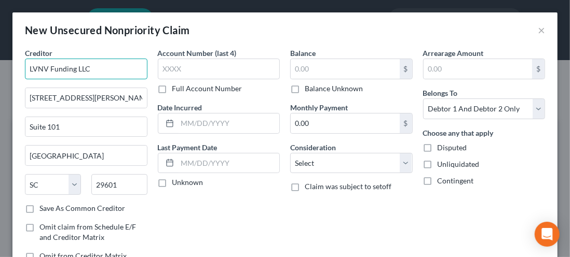
click at [98, 68] on input "LVNV Funding LLC" at bounding box center [86, 69] width 123 height 21
type input "LVNV Funding LLC/Web Bank"
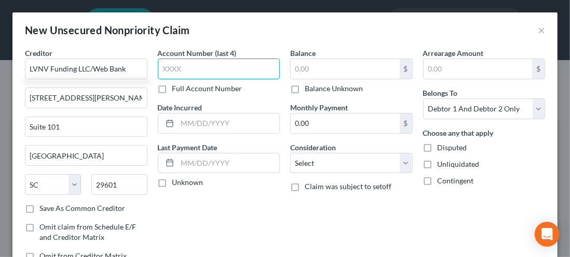
click at [186, 72] on input "text" at bounding box center [219, 69] width 123 height 21
click at [170, 72] on input "text" at bounding box center [219, 69] width 123 height 21
type input "0210"
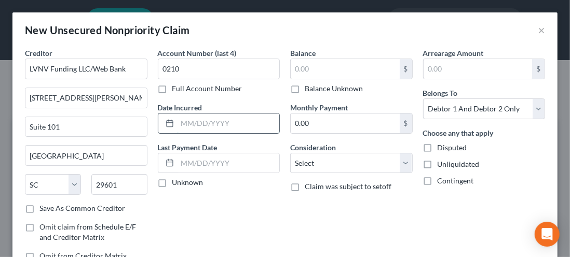
click at [181, 126] on input "text" at bounding box center [229, 124] width 102 height 20
type input "06/01/2021"
click at [172, 187] on label "Unknown" at bounding box center [187, 183] width 31 height 10
click at [177, 184] on input "Unknown" at bounding box center [180, 181] width 7 height 7
checkbox input "true"
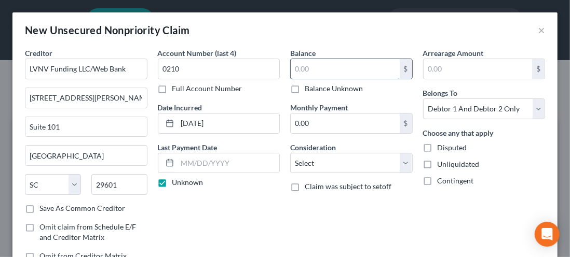
click at [304, 73] on input "text" at bounding box center [345, 69] width 109 height 20
type input "1,663.39"
click at [399, 166] on select "Select Cable / Satellite Services Collection Agency Credit Card Debt Debt Couns…" at bounding box center [351, 163] width 123 height 21
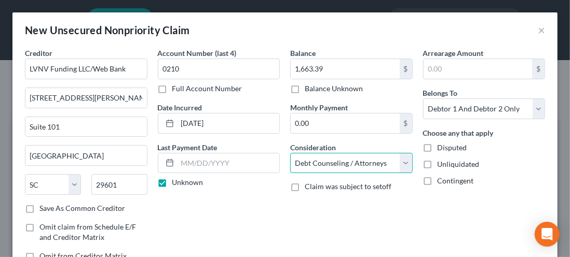
click at [290, 153] on select "Select Cable / Satellite Services Collection Agency Credit Card Debt Debt Couns…" at bounding box center [351, 163] width 123 height 21
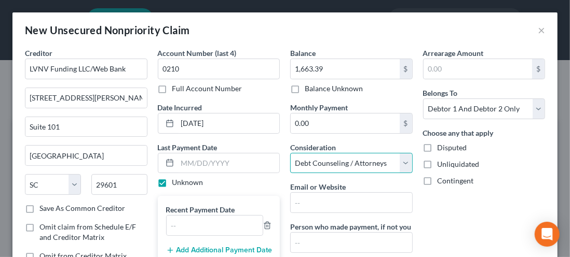
click at [395, 165] on select "Select Cable / Satellite Services Collection Agency Credit Card Debt Debt Couns…" at bounding box center [351, 163] width 123 height 21
select select "2"
click at [290, 153] on select "Select Cable / Satellite Services Collection Agency Credit Card Debt Debt Couns…" at bounding box center [351, 163] width 123 height 21
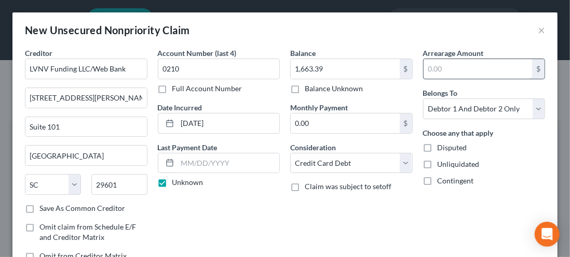
click at [435, 64] on input "text" at bounding box center [478, 69] width 109 height 20
type input "1,663.39"
click at [519, 114] on select "Select Debtor 1 Only Debtor 2 Only Debtor 1 And Debtor 2 Only At Least One Of T…" at bounding box center [484, 109] width 123 height 21
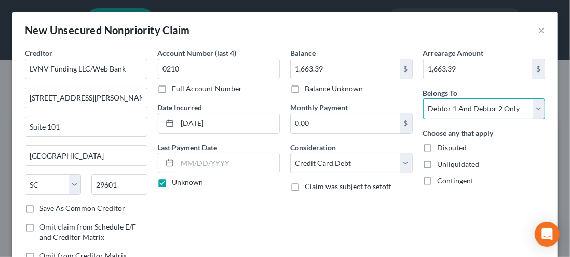
select select "1"
click at [423, 99] on select "Select Debtor 1 Only Debtor 2 Only Debtor 1 And Debtor 2 Only At Least One Of T…" at bounding box center [484, 109] width 123 height 21
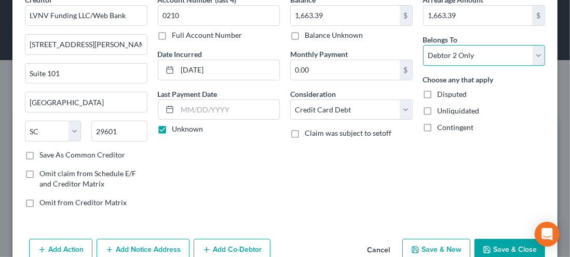
scroll to position [75, 0]
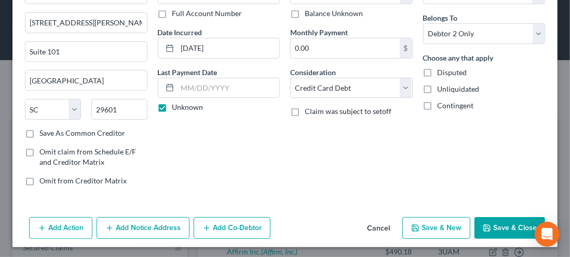
click at [133, 232] on button "Add Notice Address" at bounding box center [143, 229] width 93 height 22
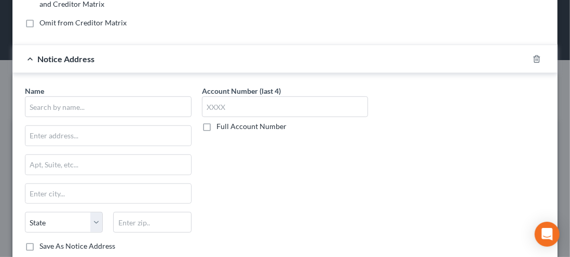
scroll to position [241, 0]
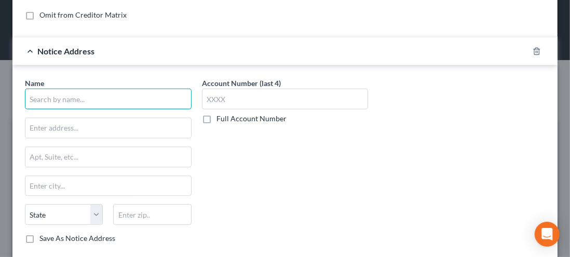
click at [49, 91] on input "text" at bounding box center [108, 99] width 167 height 21
type input "Anthony Huspaska, Esq"
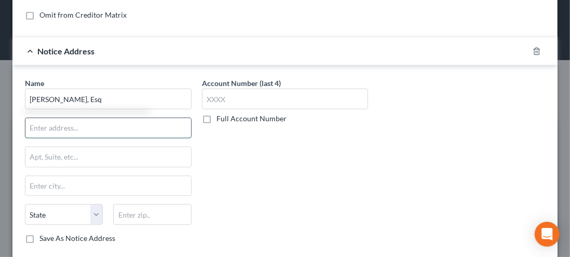
click at [47, 130] on input "text" at bounding box center [108, 128] width 166 height 20
type input "2618 E. Paris Avenue SE"
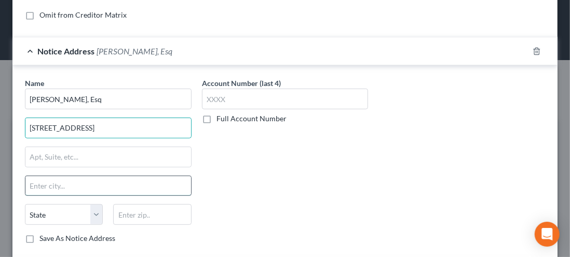
click at [41, 185] on input "text" at bounding box center [108, 187] width 166 height 20
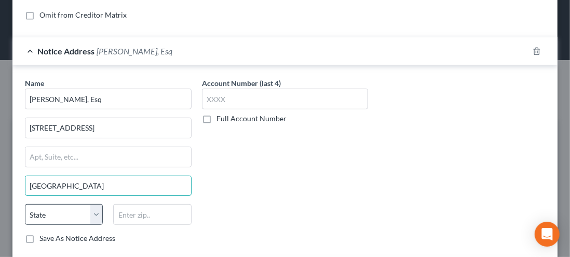
type input "Grand Rapids"
click at [90, 213] on select "State AL AK AR AZ CA CO CT DE DC FL GA GU HI ID IL IN IA KS KY LA ME MD MA MI M…" at bounding box center [64, 215] width 78 height 21
select select "23"
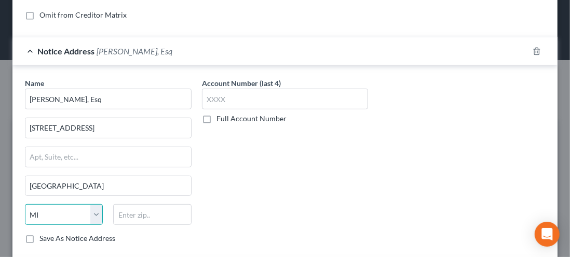
click at [25, 205] on select "State AL AK AR AZ CA CO CT DE DC FL GA GU HI ID IL IN IA KS KY LA ME MD MA MI M…" at bounding box center [64, 215] width 78 height 21
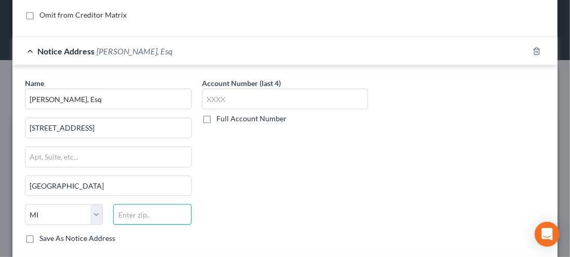
click at [130, 213] on input "text" at bounding box center [152, 215] width 78 height 21
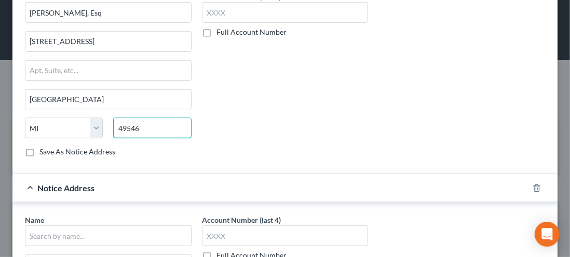
scroll to position [330, 0]
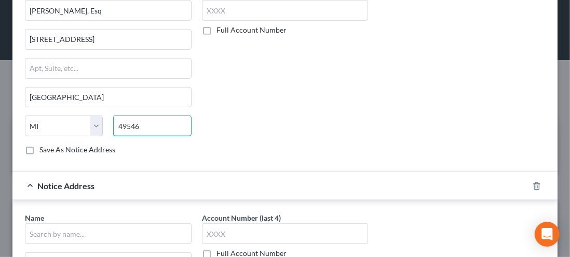
type input "49546"
click at [39, 148] on label "Save As Notice Address" at bounding box center [77, 150] width 76 height 10
click at [44, 148] on input "Save As Notice Address" at bounding box center [47, 148] width 7 height 7
checkbox input "true"
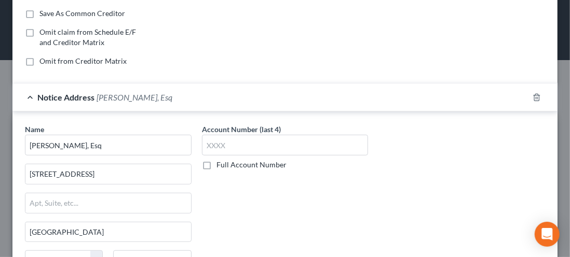
scroll to position [187, 0]
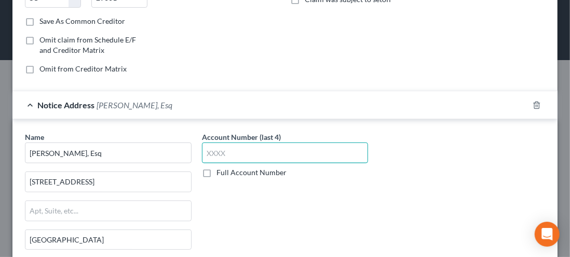
click at [214, 155] on input "text" at bounding box center [285, 153] width 167 height 21
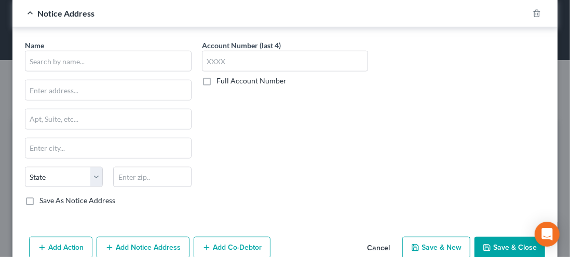
scroll to position [518, 0]
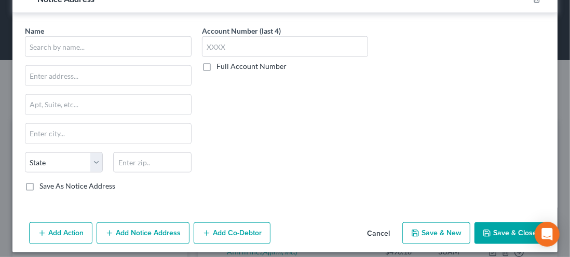
type input "0210"
click at [428, 229] on button "Save & New" at bounding box center [436, 234] width 68 height 22
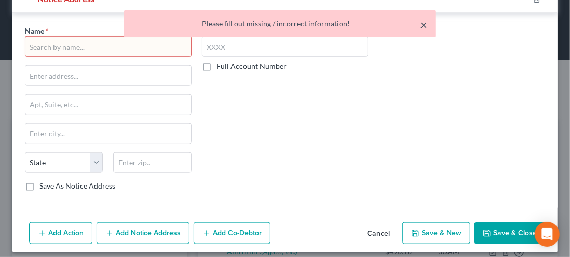
click at [427, 24] on button "×" at bounding box center [423, 25] width 7 height 12
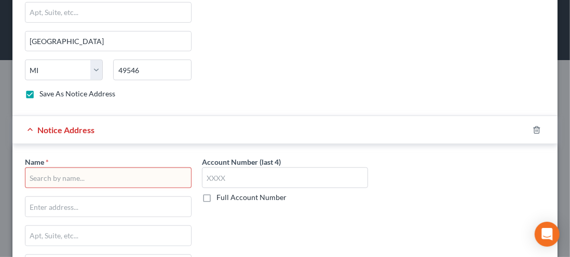
scroll to position [386, 0]
click at [534, 128] on icon "button" at bounding box center [536, 130] width 5 height 7
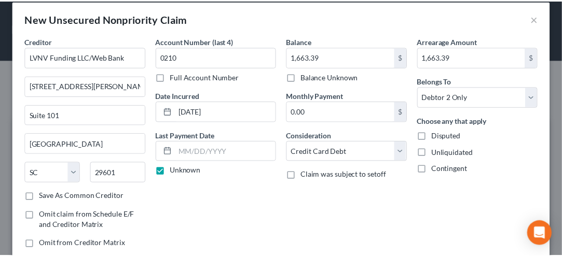
scroll to position [0, 0]
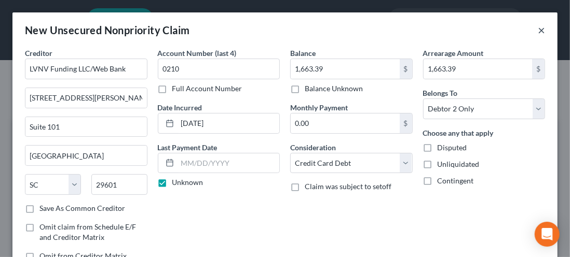
click at [538, 36] on button "×" at bounding box center [541, 30] width 7 height 12
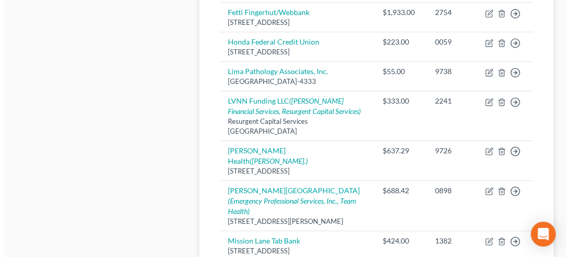
scroll to position [802, 0]
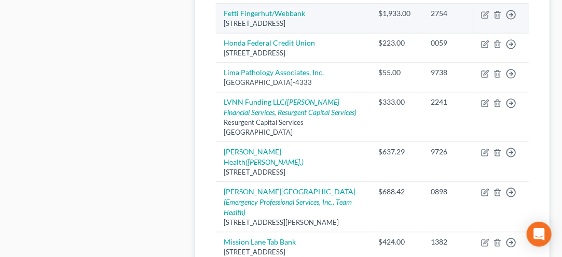
click at [273, 29] on div "6250 Ridgewood Road, Saint Cloud, MN 56303" at bounding box center [293, 24] width 138 height 10
click at [253, 18] on link "Fetti Fingerhut/Webbank" at bounding box center [265, 13] width 82 height 9
select select "24"
select select "2"
select select "0"
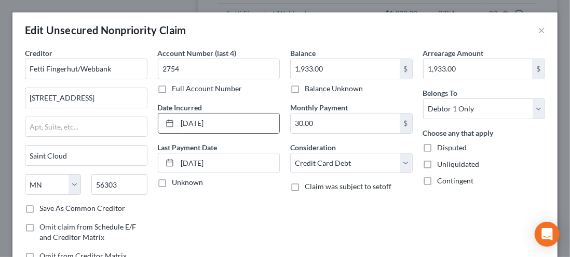
click at [218, 126] on input "04/21/2023" at bounding box center [229, 124] width 102 height 20
type input "04/21/2021"
click at [39, 203] on label "Save As Common Creditor" at bounding box center [82, 208] width 86 height 10
click at [44, 203] on input "Save As Common Creditor" at bounding box center [47, 206] width 7 height 7
checkbox input "true"
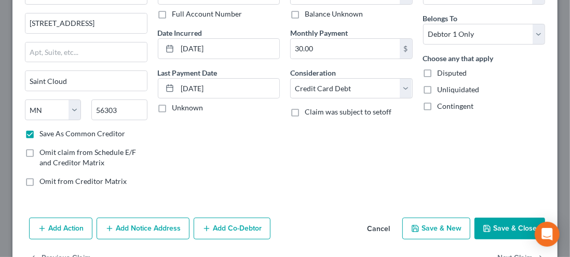
scroll to position [105, 0]
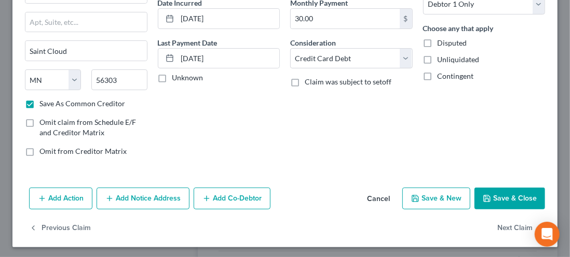
click at [143, 198] on button "Add Notice Address" at bounding box center [143, 199] width 93 height 22
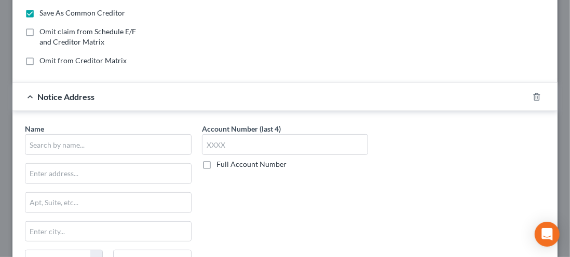
scroll to position [198, 0]
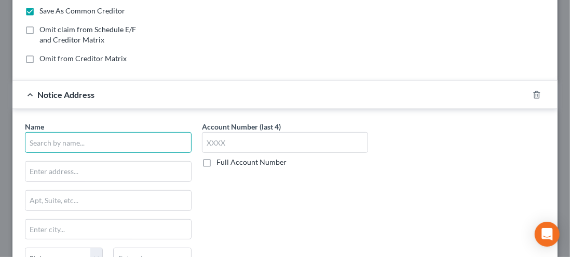
click at [47, 140] on input "text" at bounding box center [108, 142] width 167 height 21
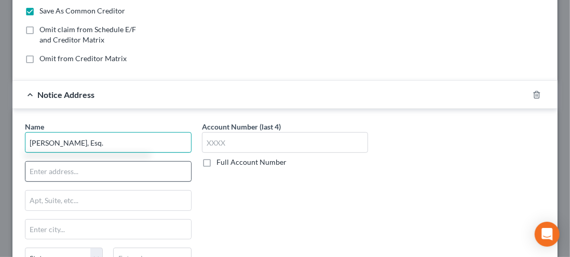
type input "Anthony Huspaska, Esq."
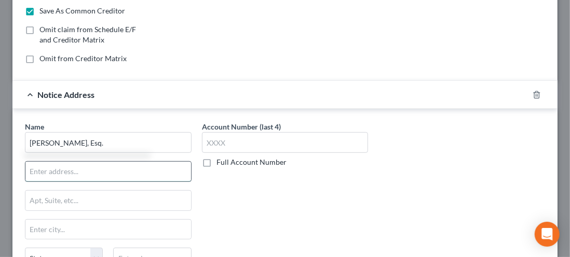
click at [45, 166] on input "text" at bounding box center [108, 172] width 166 height 20
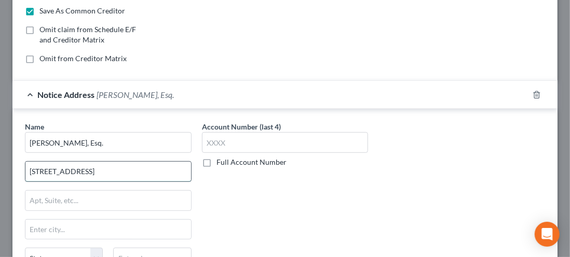
type input "2618 E. Paris Avenue SE"
click at [35, 225] on input "text" at bounding box center [108, 230] width 166 height 20
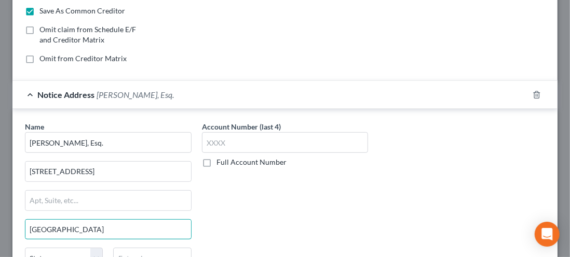
type input "Grand Rapids"
click at [241, 228] on div "Account Number (last 4) Full Account Number" at bounding box center [285, 208] width 177 height 174
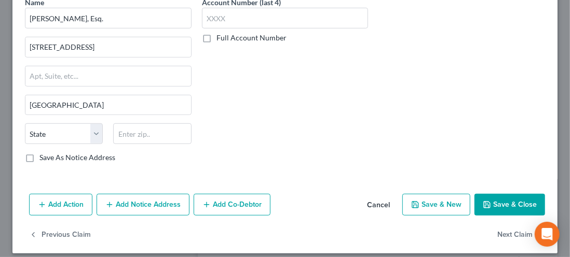
scroll to position [323, 0]
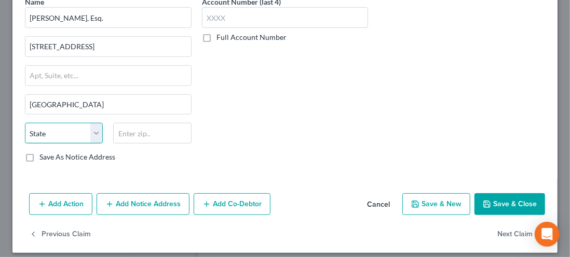
click at [93, 132] on select "State AL AK AR AZ CA CO CT DE DC FL GA GU HI ID IL IN IA KS KY LA ME MD MA MI M…" at bounding box center [64, 133] width 78 height 21
select select "23"
click at [25, 123] on select "State AL AK AR AZ CA CO CT DE DC FL GA GU HI ID IL IN IA KS KY LA ME MD MA MI M…" at bounding box center [64, 133] width 78 height 21
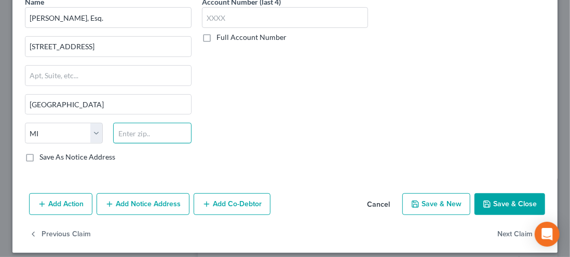
click at [127, 134] on input "text" at bounding box center [152, 133] width 78 height 21
type input "49546"
click at [22, 171] on div "Name * Anthony Huspaska, Esq. 2618 E. Paris Avenue SE Grand Rapids State AL AK …" at bounding box center [284, 81] width 545 height 195
click at [39, 154] on label "Save As Notice Address" at bounding box center [77, 157] width 76 height 10
click at [44, 154] on input "Save As Notice Address" at bounding box center [47, 155] width 7 height 7
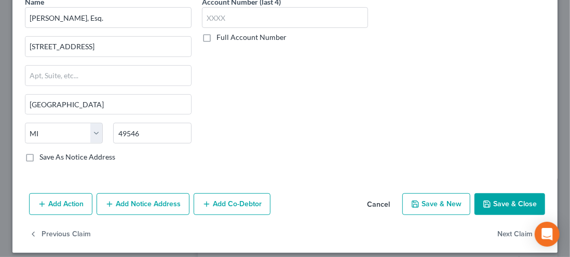
checkbox input "true"
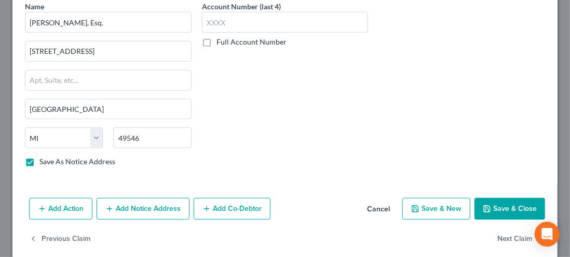
scroll to position [327, 0]
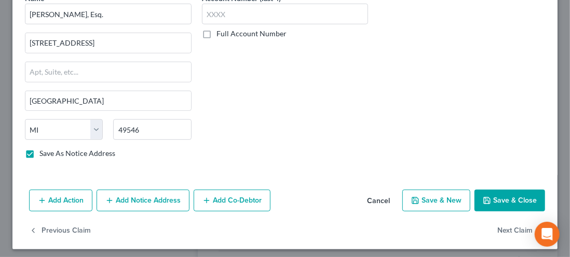
click at [427, 195] on button "Save & New" at bounding box center [436, 201] width 68 height 22
checkbox input "false"
select select "2"
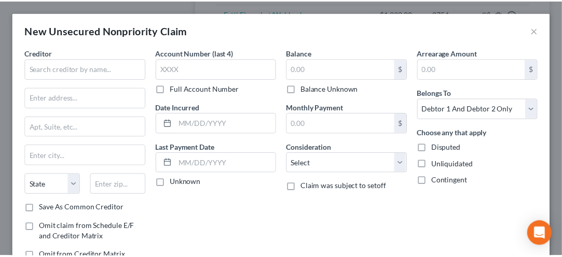
scroll to position [0, 0]
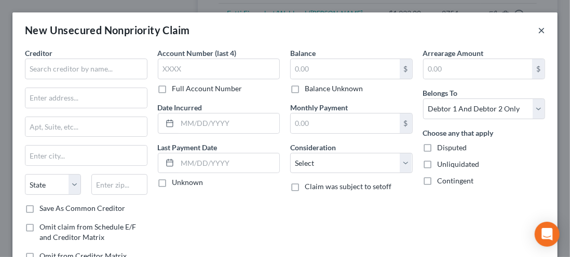
click at [538, 34] on button "×" at bounding box center [541, 30] width 7 height 12
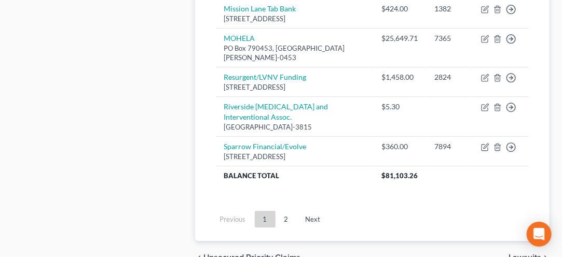
scroll to position [1047, 0]
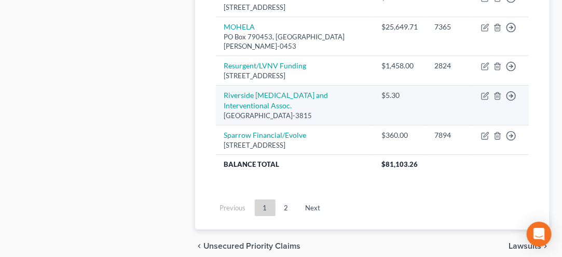
click at [255, 126] on td "Riverside Radiology and Interventional Assoc. PO Box 713815, Cincinnati, OH 452…" at bounding box center [294, 106] width 157 height 40
click at [239, 110] on link "Riverside Radiology and Interventional Assoc." at bounding box center [276, 100] width 104 height 19
select select "36"
select select "9"
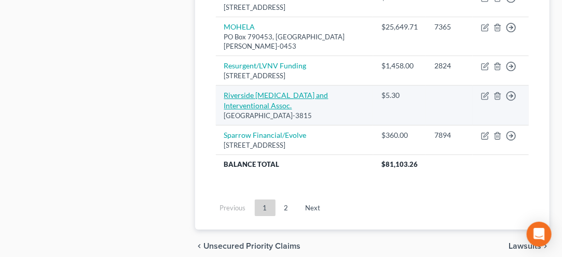
select select "2"
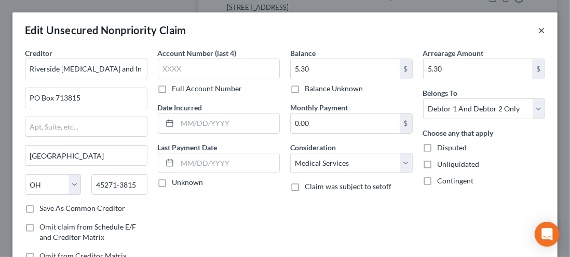
click at [538, 28] on button "×" at bounding box center [541, 30] width 7 height 12
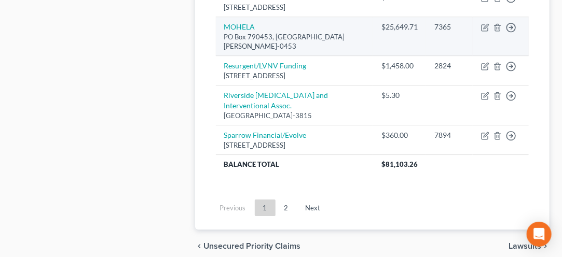
click at [239, 51] on div "PO Box 790453, St. Louis, MO 63179-0453" at bounding box center [294, 41] width 141 height 19
click at [485, 32] on icon "button" at bounding box center [485, 27] width 8 height 8
select select "26"
select select "17"
select select "1"
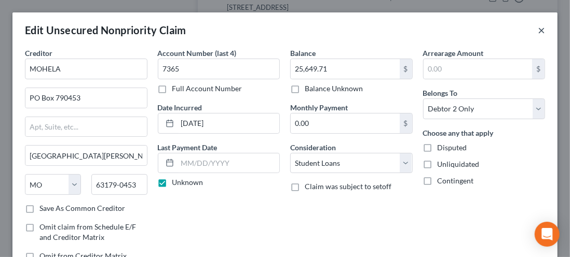
click at [538, 34] on button "×" at bounding box center [541, 30] width 7 height 12
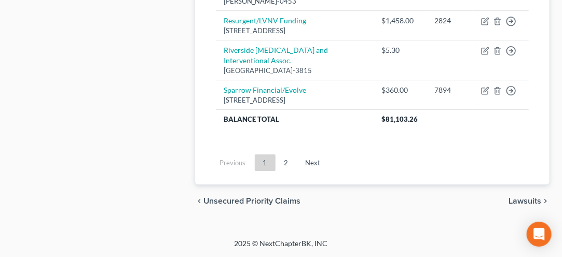
scroll to position [1124, 0]
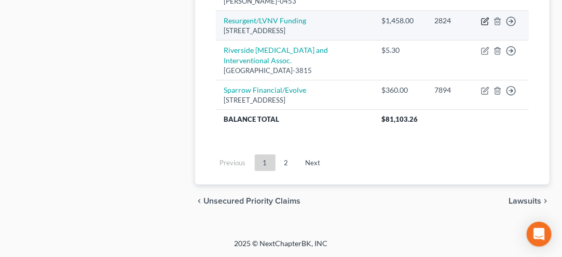
click at [484, 25] on icon "button" at bounding box center [485, 21] width 8 height 8
select select "42"
select select "2"
select select "1"
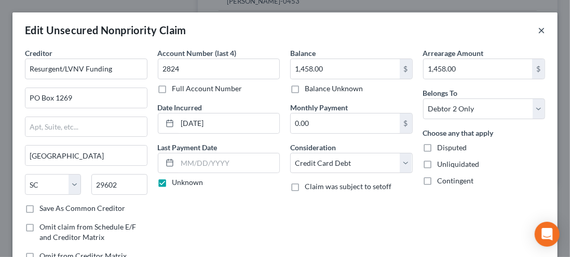
click at [538, 34] on button "×" at bounding box center [541, 30] width 7 height 12
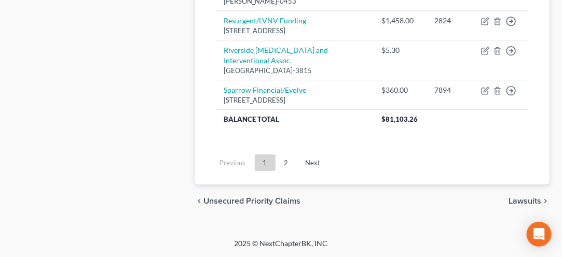
scroll to position [1182, 0]
click at [318, 165] on link "Next" at bounding box center [313, 163] width 32 height 17
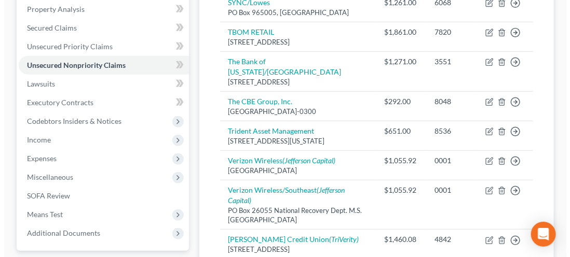
scroll to position [216, 0]
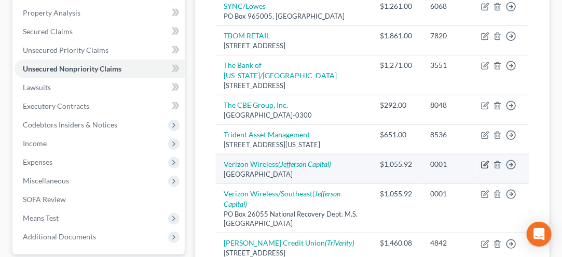
click at [486, 161] on icon "button" at bounding box center [485, 165] width 8 height 8
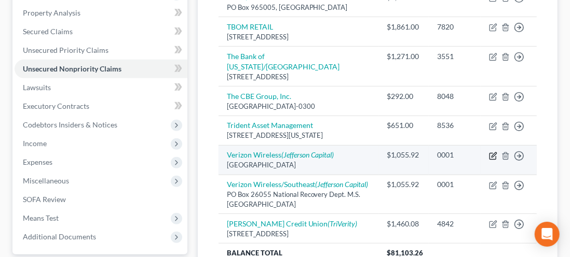
select select "45"
select select "19"
select select "1"
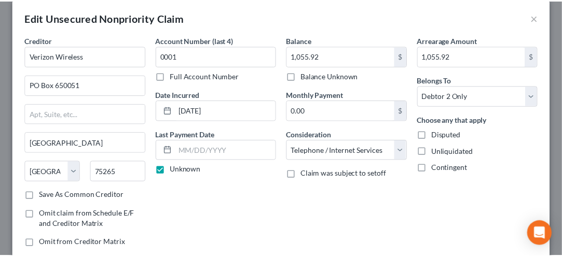
scroll to position [0, 0]
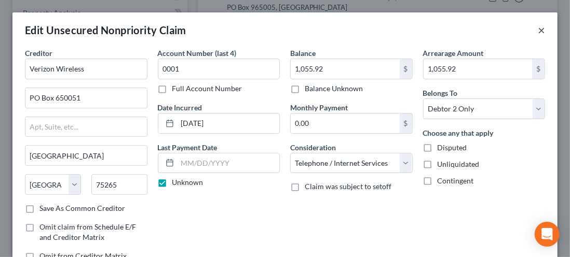
click at [538, 30] on button "×" at bounding box center [541, 30] width 7 height 12
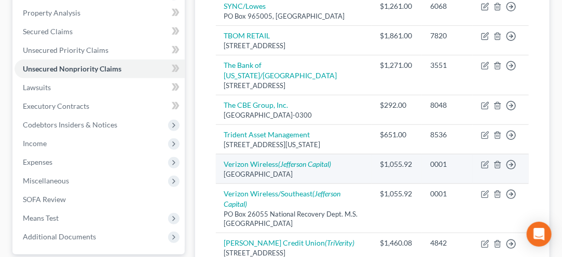
click at [264, 170] on div "PO Box 650051, Dallas, TX 75265" at bounding box center [294, 175] width 140 height 10
click at [487, 161] on icon "button" at bounding box center [485, 165] width 8 height 8
select select "45"
select select "19"
select select "1"
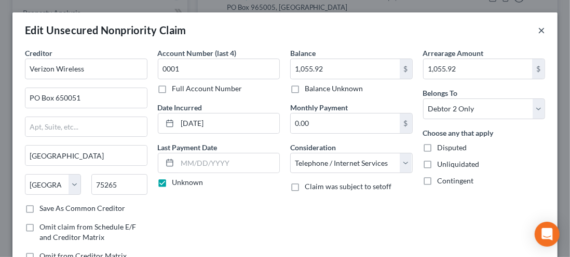
click at [538, 32] on button "×" at bounding box center [541, 30] width 7 height 12
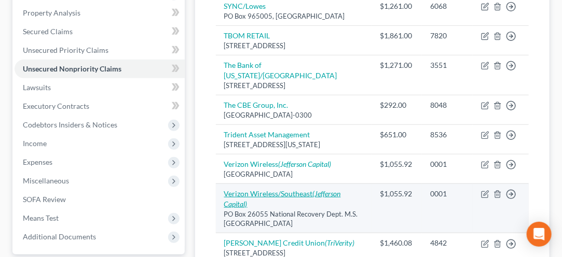
click at [301, 189] on link "Verizon Wireless/Southeast (Jefferson Capital)" at bounding box center [282, 198] width 117 height 19
select select "24"
select select "19"
select select "1"
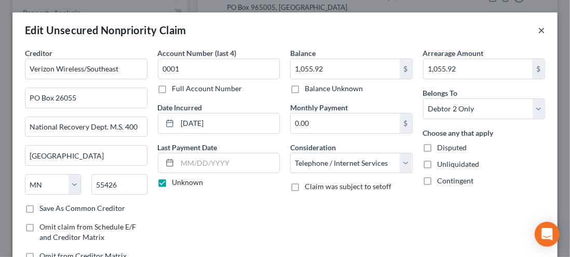
click at [538, 33] on button "×" at bounding box center [541, 30] width 7 height 12
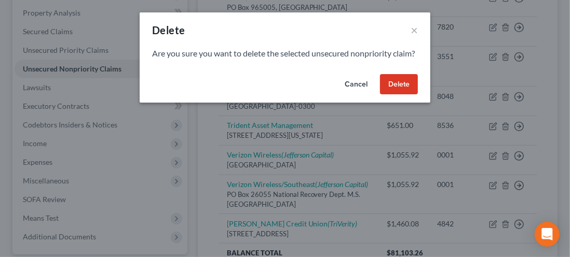
click at [399, 94] on button "Delete" at bounding box center [399, 84] width 38 height 21
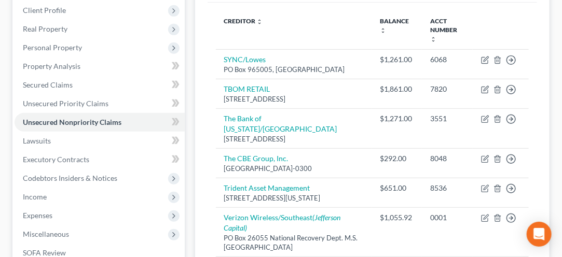
scroll to position [166, 0]
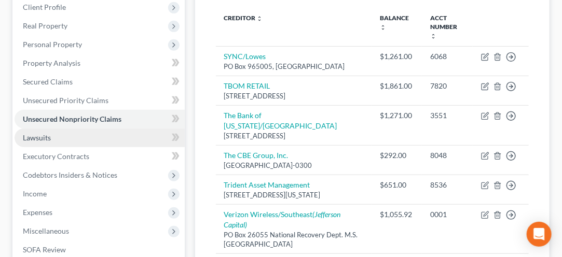
click at [43, 140] on span "Lawsuits" at bounding box center [37, 137] width 28 height 9
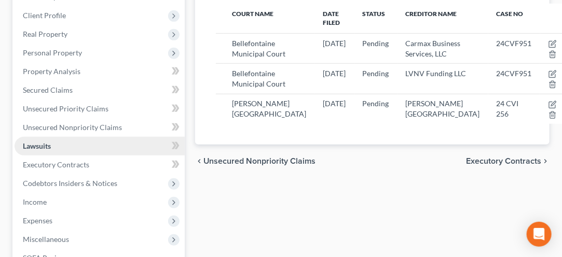
scroll to position [173, 0]
